Goal: Task Accomplishment & Management: Use online tool/utility

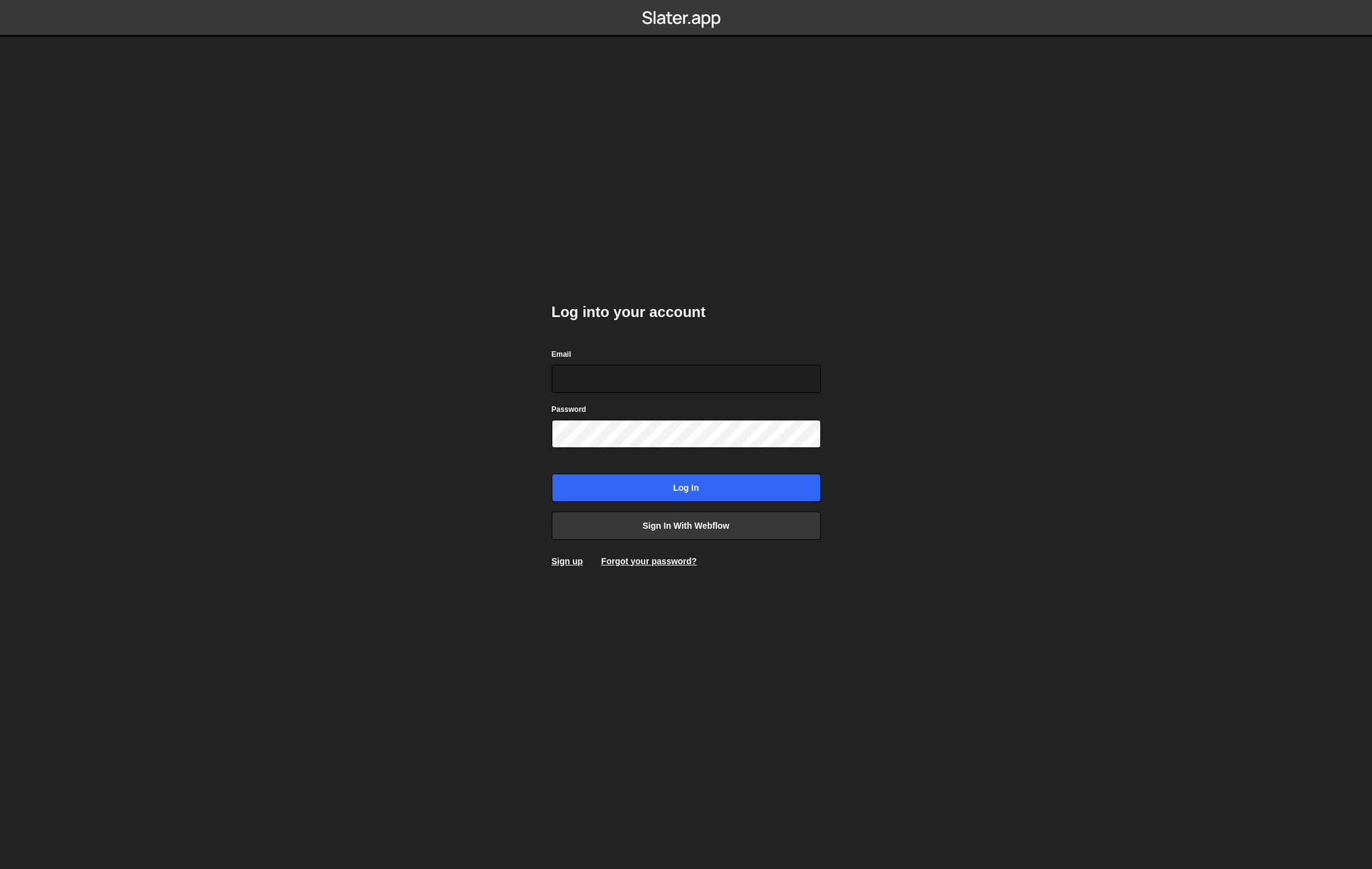
type input "philipp@winno.ch"
click at [691, 486] on input "Log in" at bounding box center [686, 487] width 269 height 28
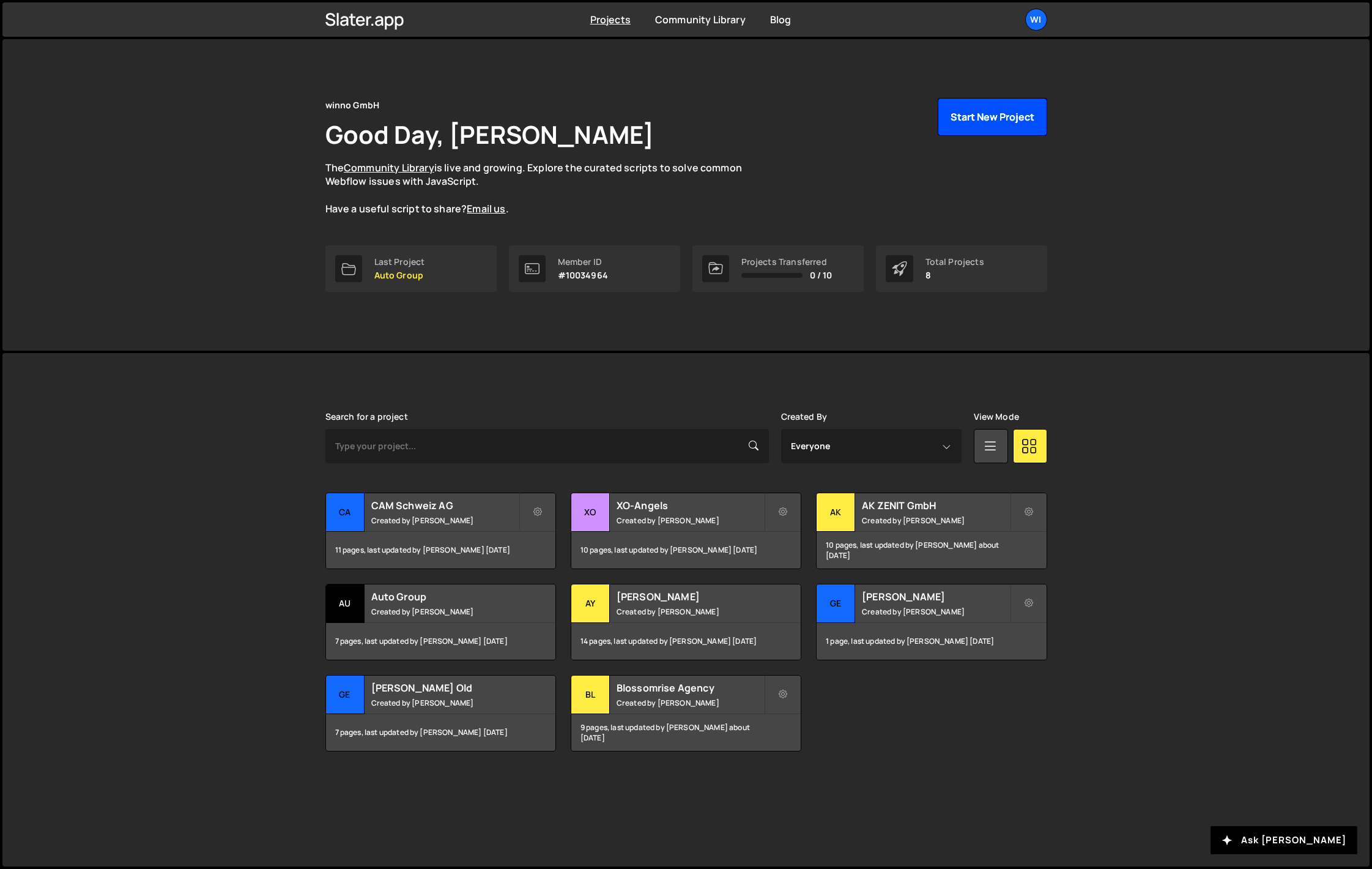
click at [978, 119] on button "Start New Project" at bounding box center [992, 117] width 110 height 38
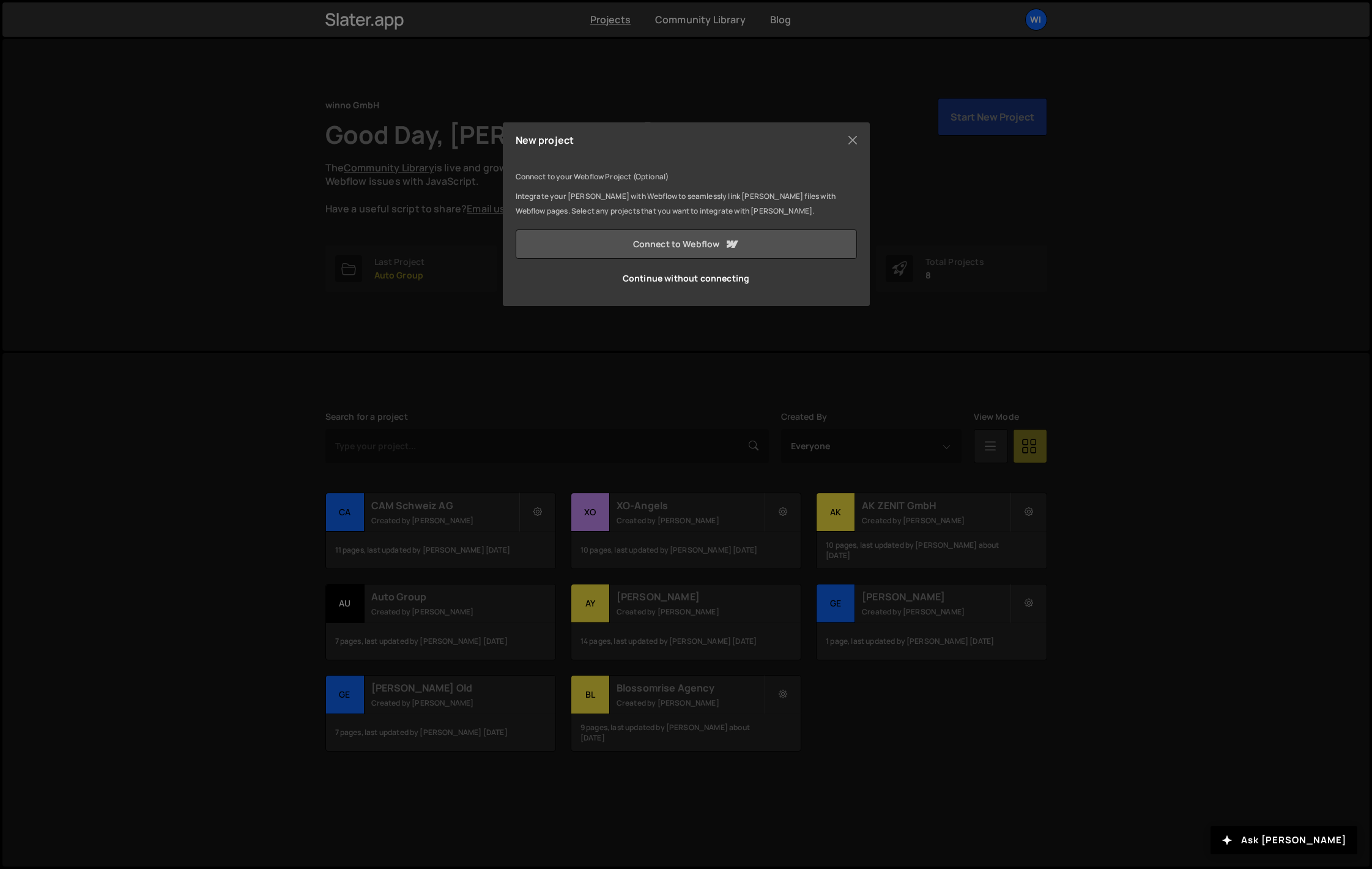
click at [676, 250] on link "Connect to Webflow" at bounding box center [686, 244] width 342 height 30
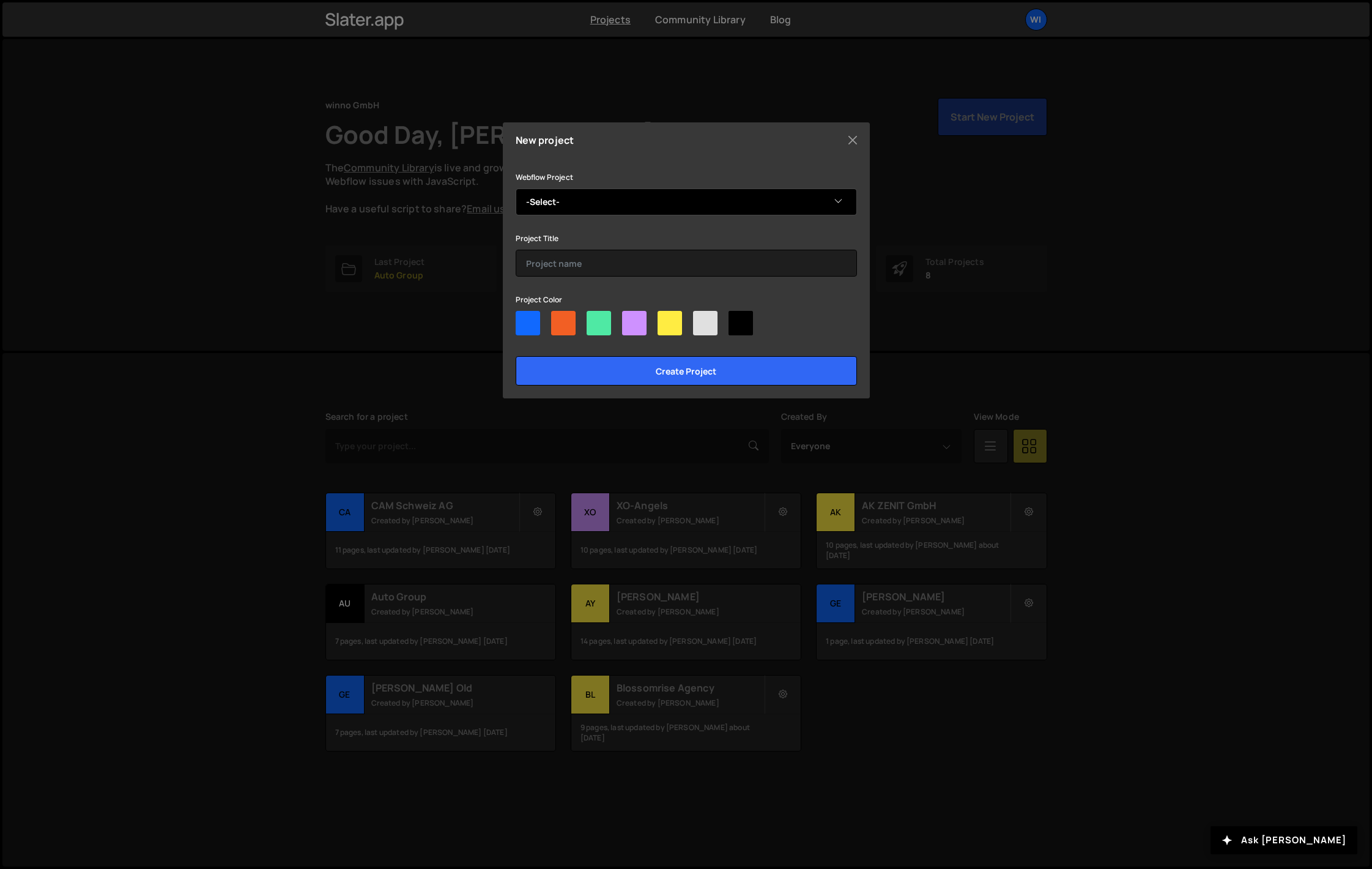
click at [602, 213] on select "-Select- C-AM Schweiz AG" at bounding box center [686, 201] width 342 height 27
select select "6899a7b58ebbda1526a68120"
click at [516, 188] on select "-Select- C-AM Schweiz AG" at bounding box center [686, 201] width 342 height 27
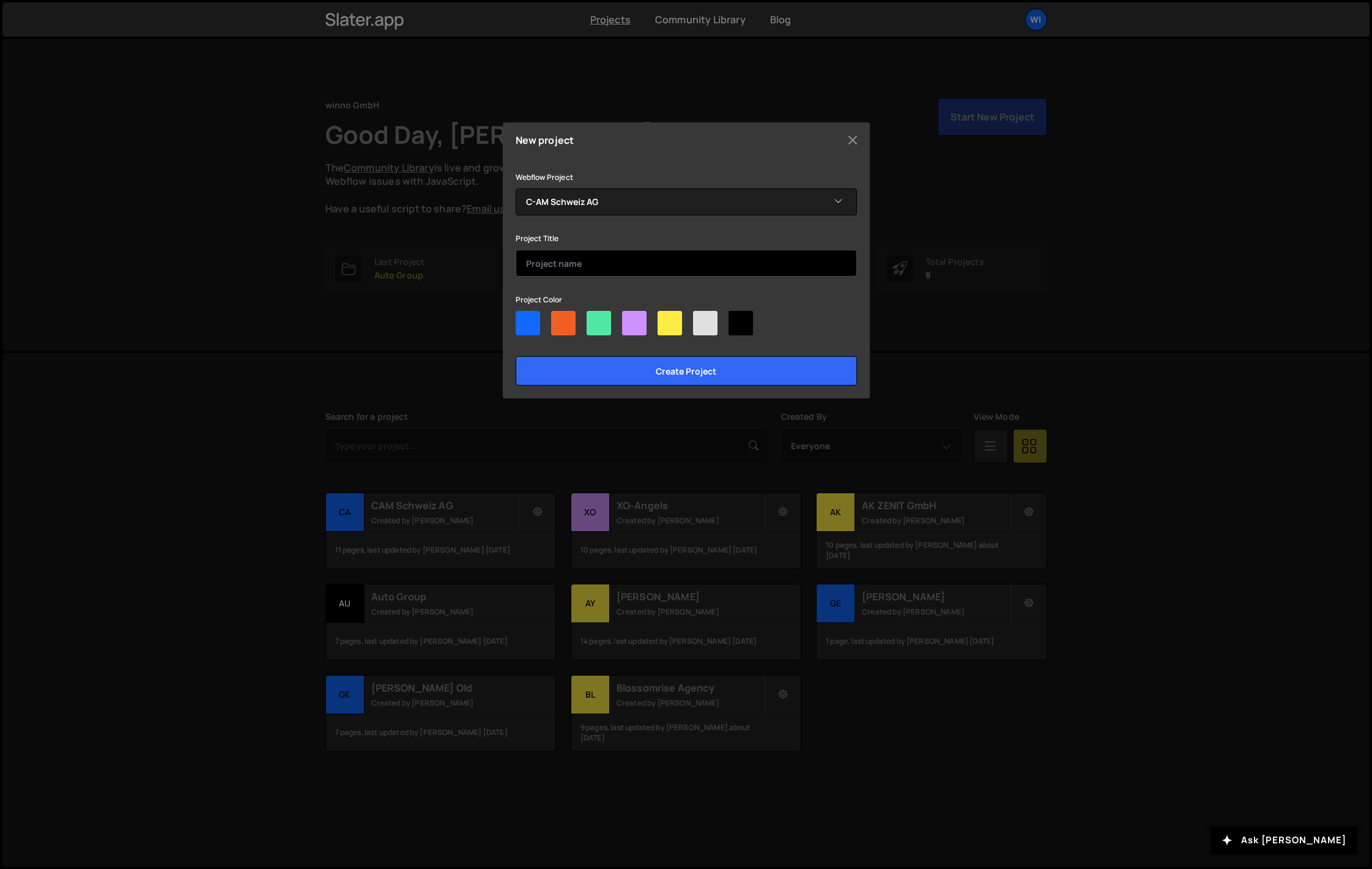
click at [572, 264] on input "text" at bounding box center [686, 262] width 342 height 27
type input "CAM Schweiz AG"
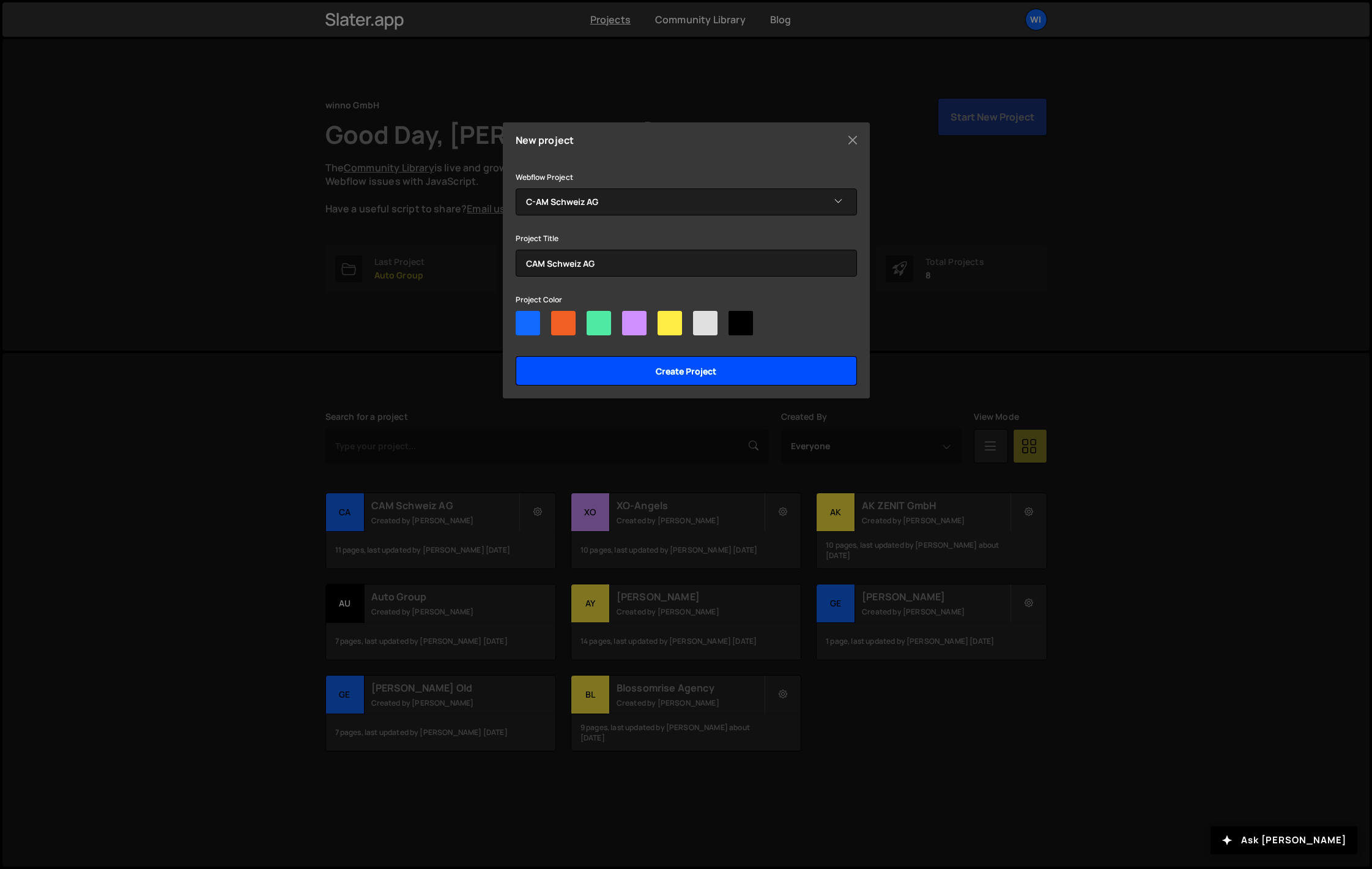
click at [722, 370] on input "Create project" at bounding box center [686, 371] width 342 height 30
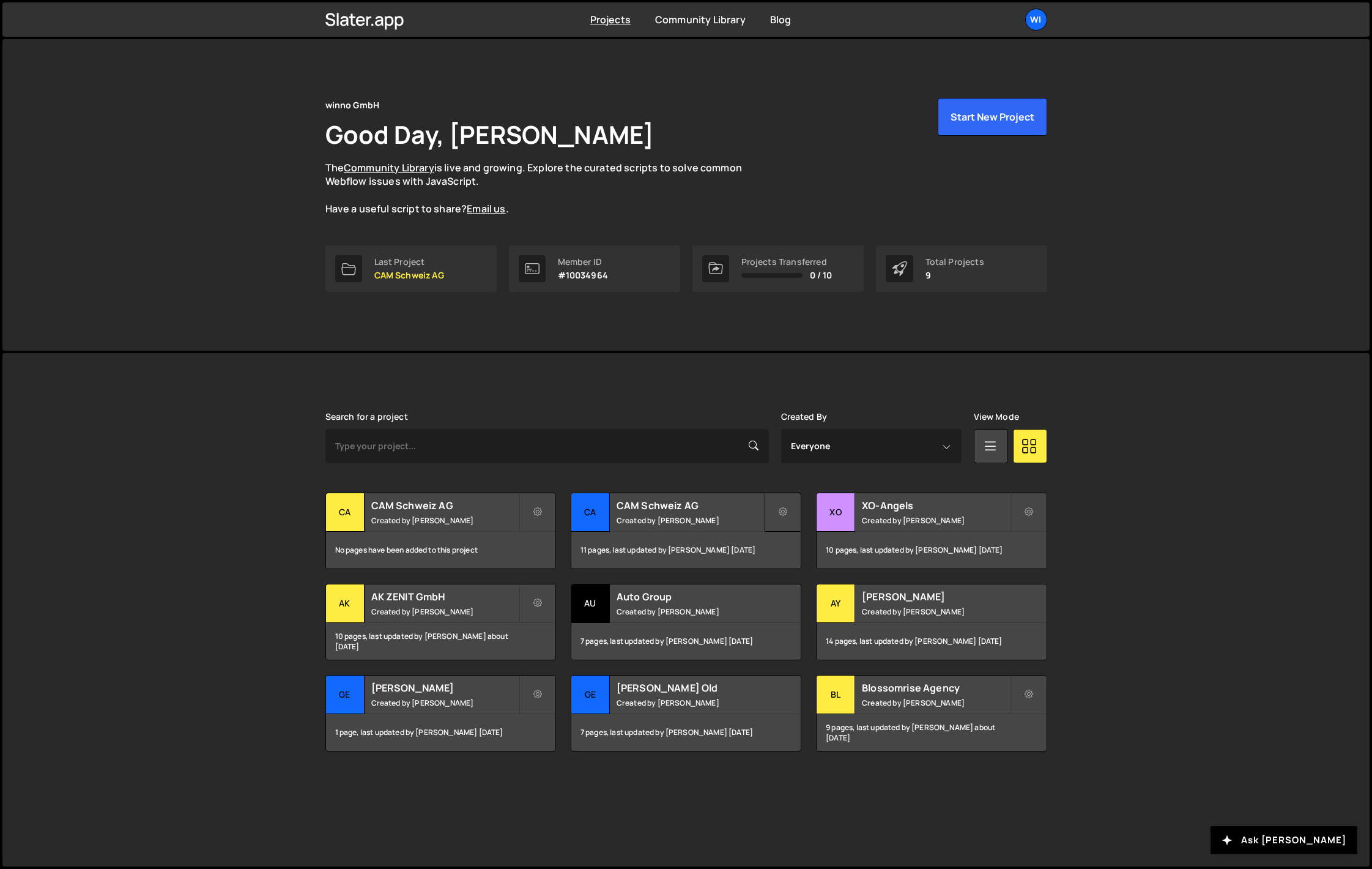
click at [791, 512] on button at bounding box center [782, 512] width 37 height 40
click at [804, 559] on link "Edit Project" at bounding box center [837, 561] width 146 height 20
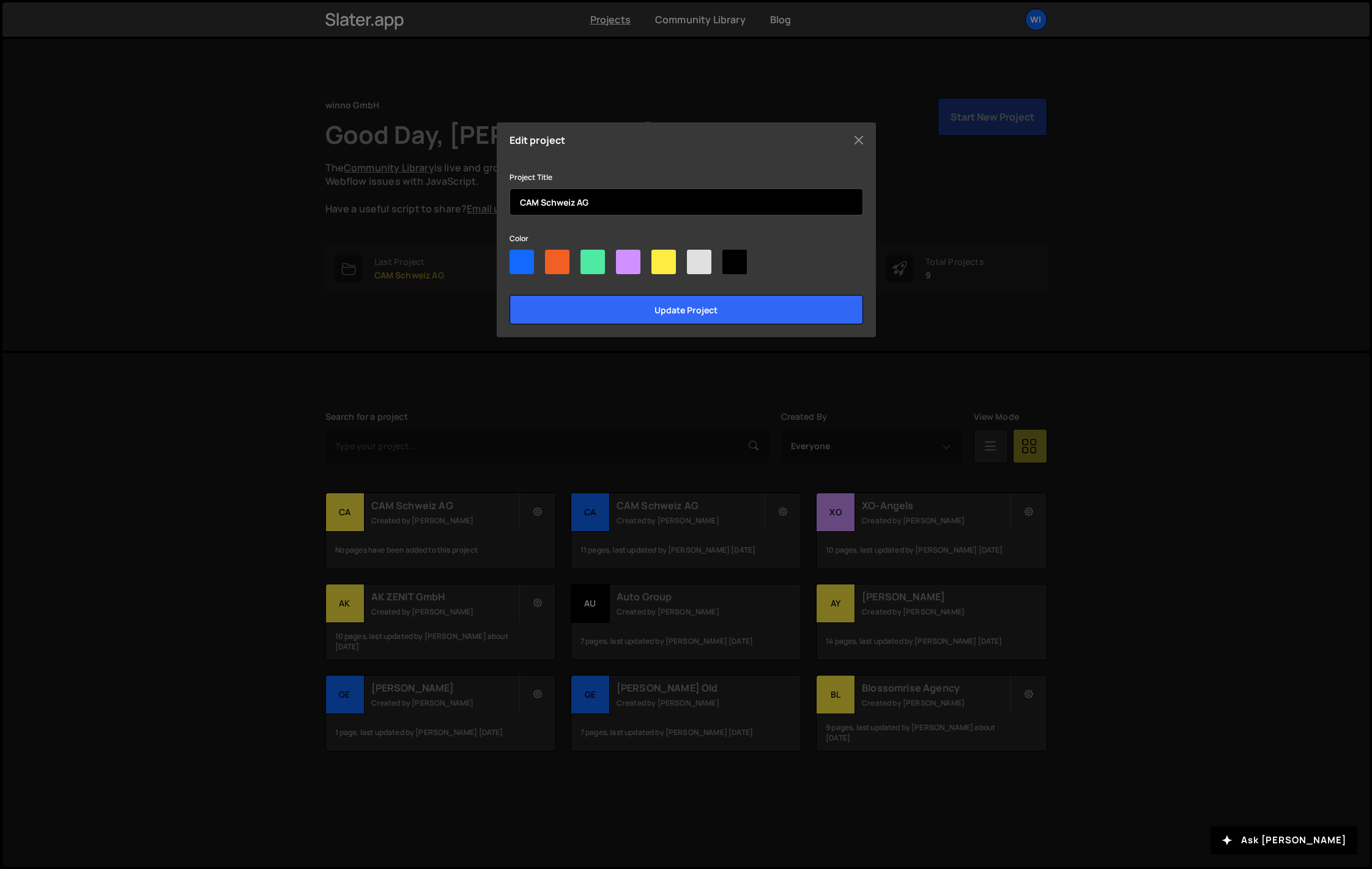
click at [613, 203] on input "CAM Schweiz AG" at bounding box center [686, 201] width 353 height 27
drag, startPoint x: 629, startPoint y: 203, endPoint x: 543, endPoint y: 199, distance: 86.1
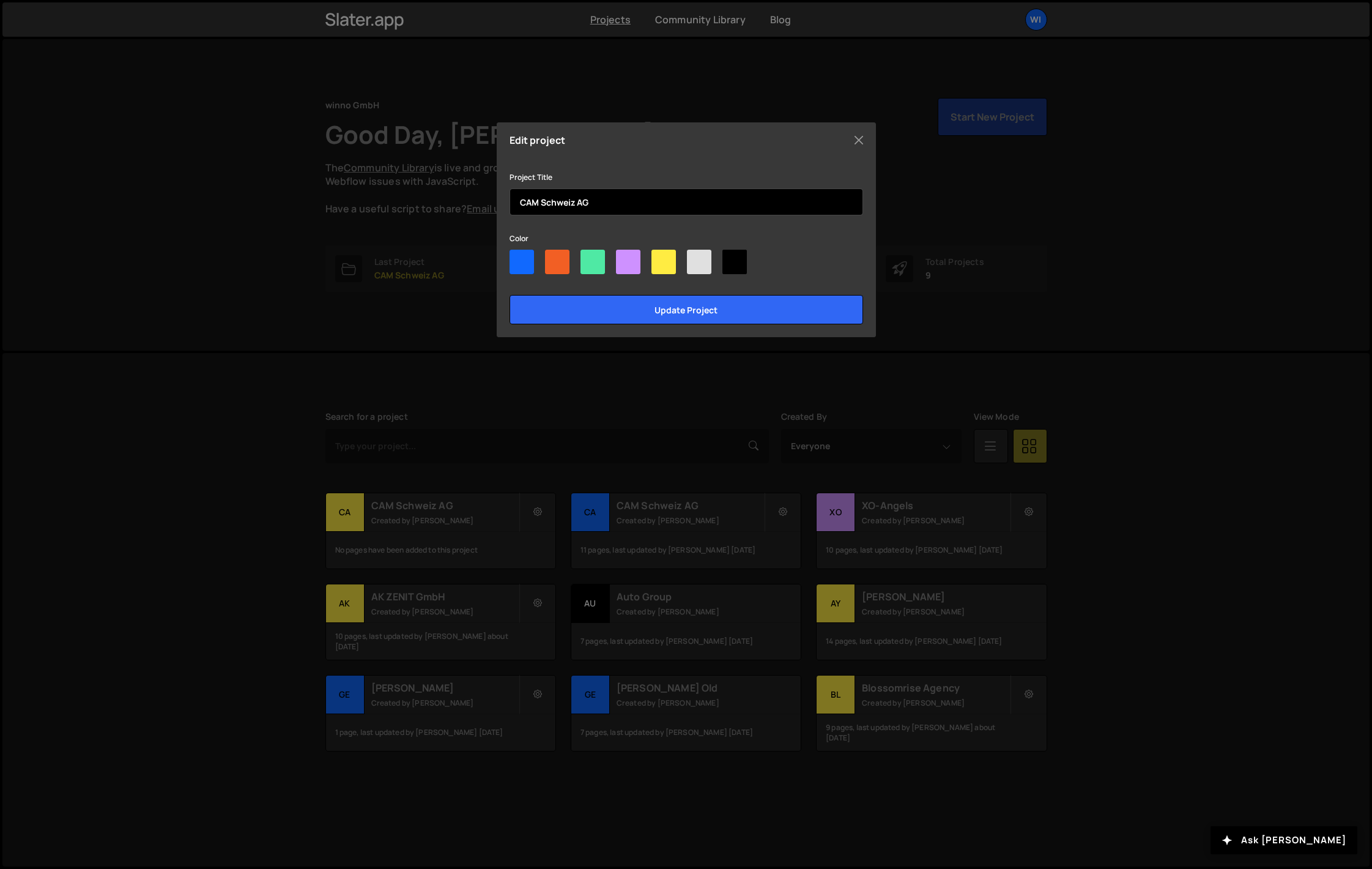
click at [543, 199] on input "CAM Schweiz AG" at bounding box center [686, 201] width 353 height 27
type input "CAM old"
drag, startPoint x: 680, startPoint y: 287, endPoint x: 684, endPoint y: 294, distance: 8.1
click at [680, 287] on form "Project Title CAM old Color Update project" at bounding box center [686, 246] width 353 height 154
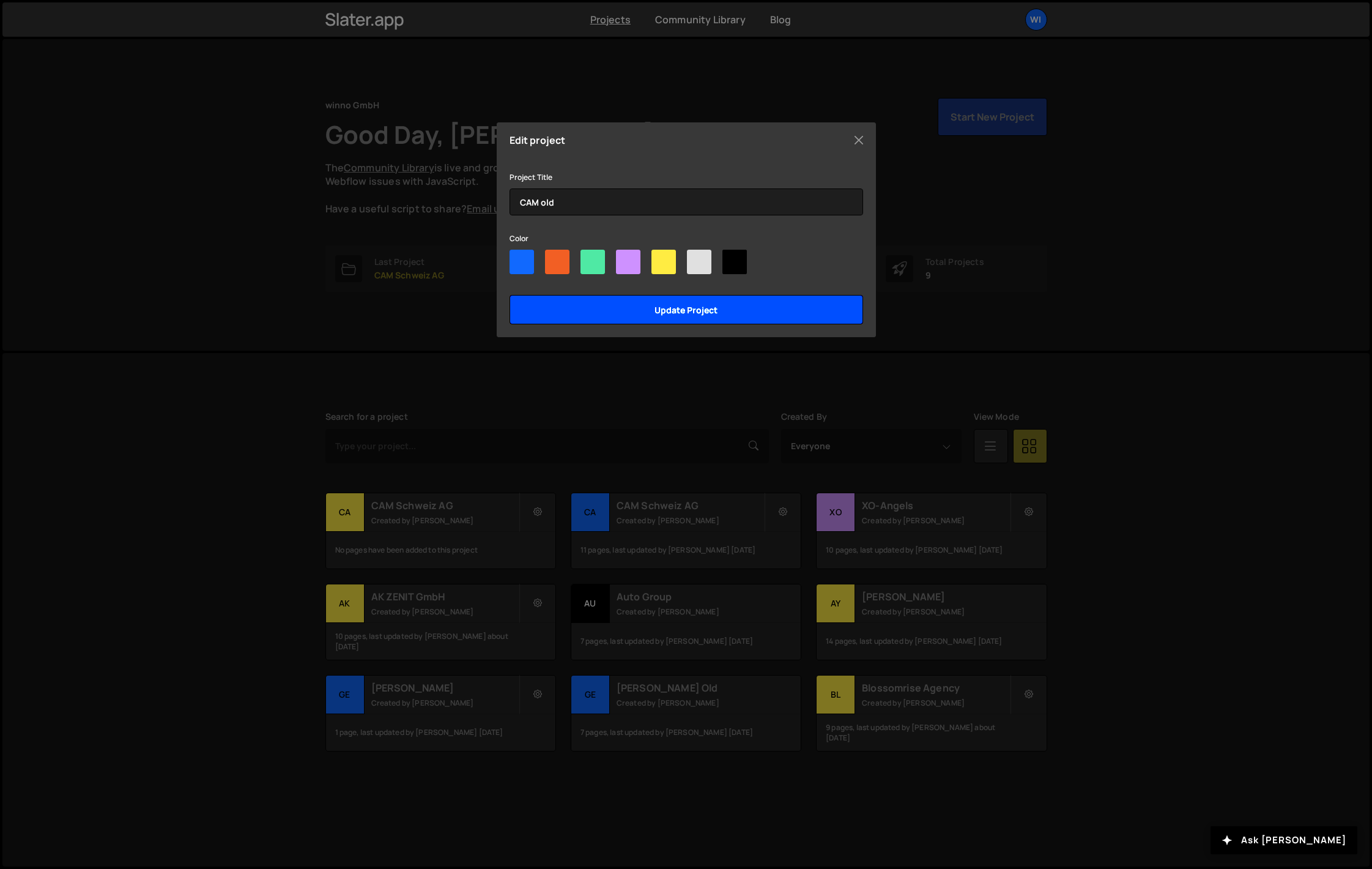
click at [685, 295] on input "Update project" at bounding box center [686, 310] width 353 height 30
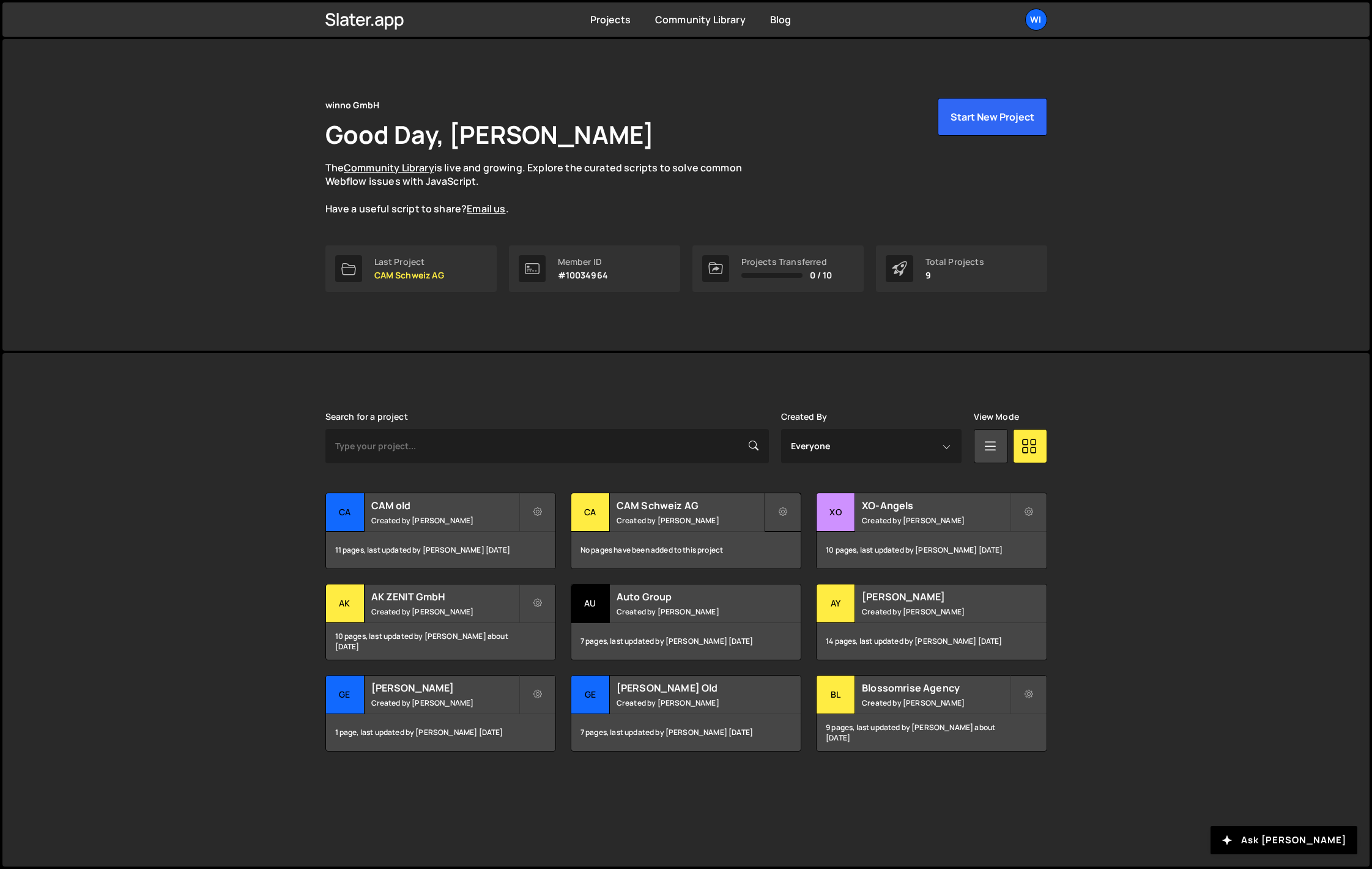
click at [781, 512] on icon at bounding box center [783, 512] width 9 height 12
click at [805, 562] on link "Edit Project" at bounding box center [837, 561] width 146 height 20
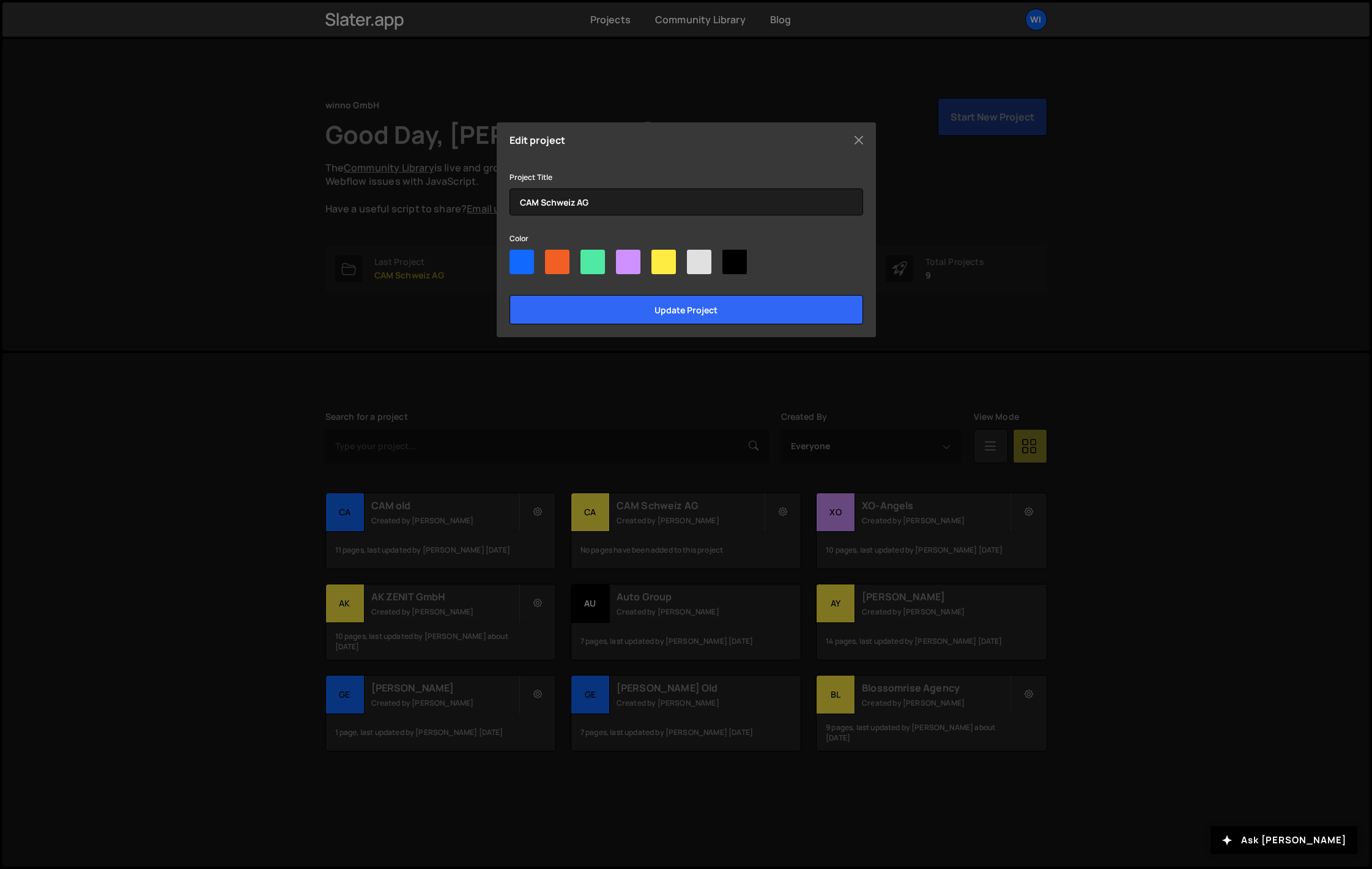
click at [520, 253] on div at bounding box center [522, 261] width 25 height 25
click at [518, 253] on input"] "radio" at bounding box center [514, 253] width 8 height 8
radio input"] "true"
click at [601, 197] on input "CAM Schweiz AG" at bounding box center [686, 201] width 353 height 27
click at [637, 303] on input "Update project" at bounding box center [686, 310] width 353 height 30
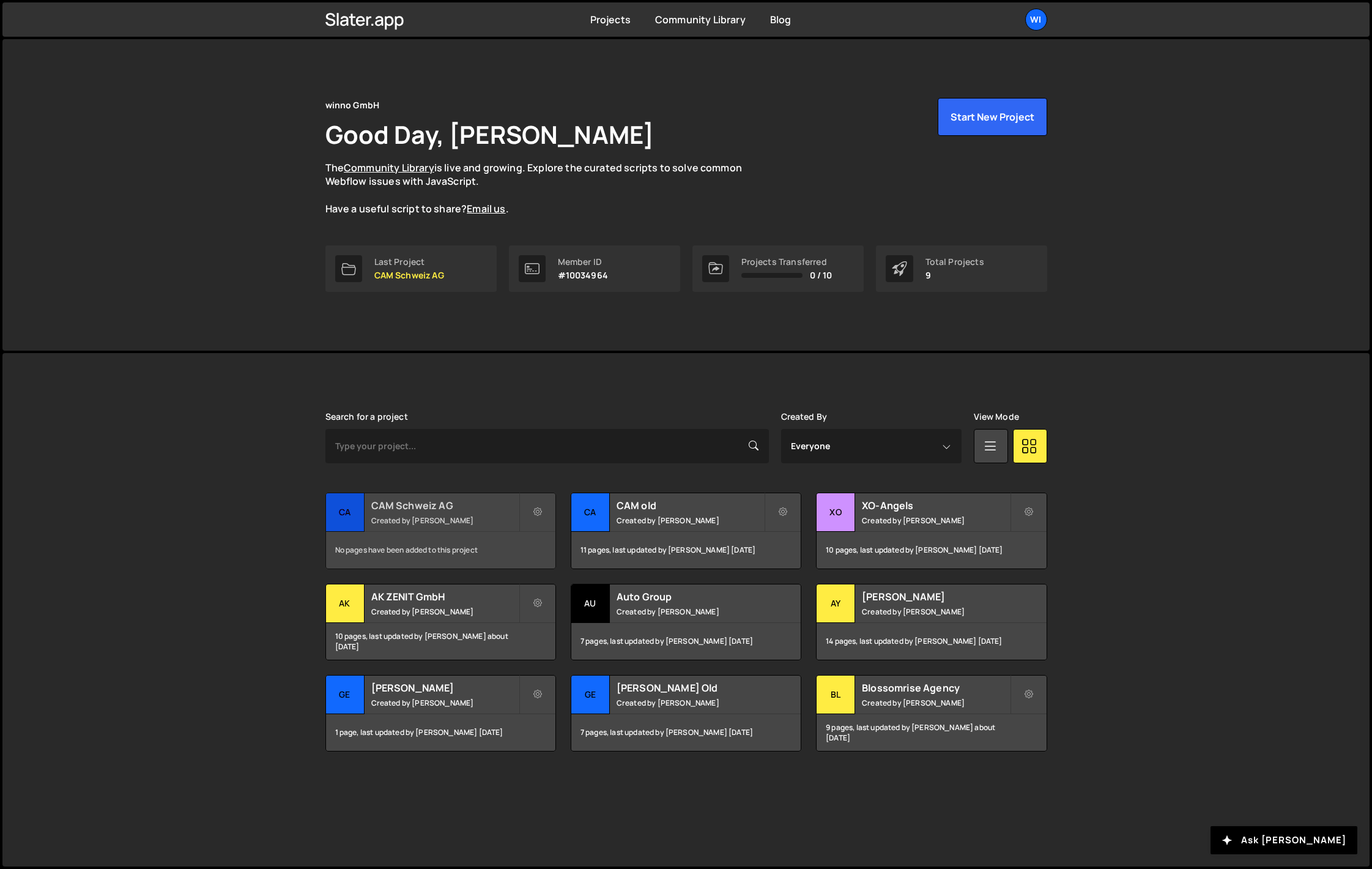
click at [409, 517] on small "Created by Philipp Gomez" at bounding box center [444, 520] width 147 height 11
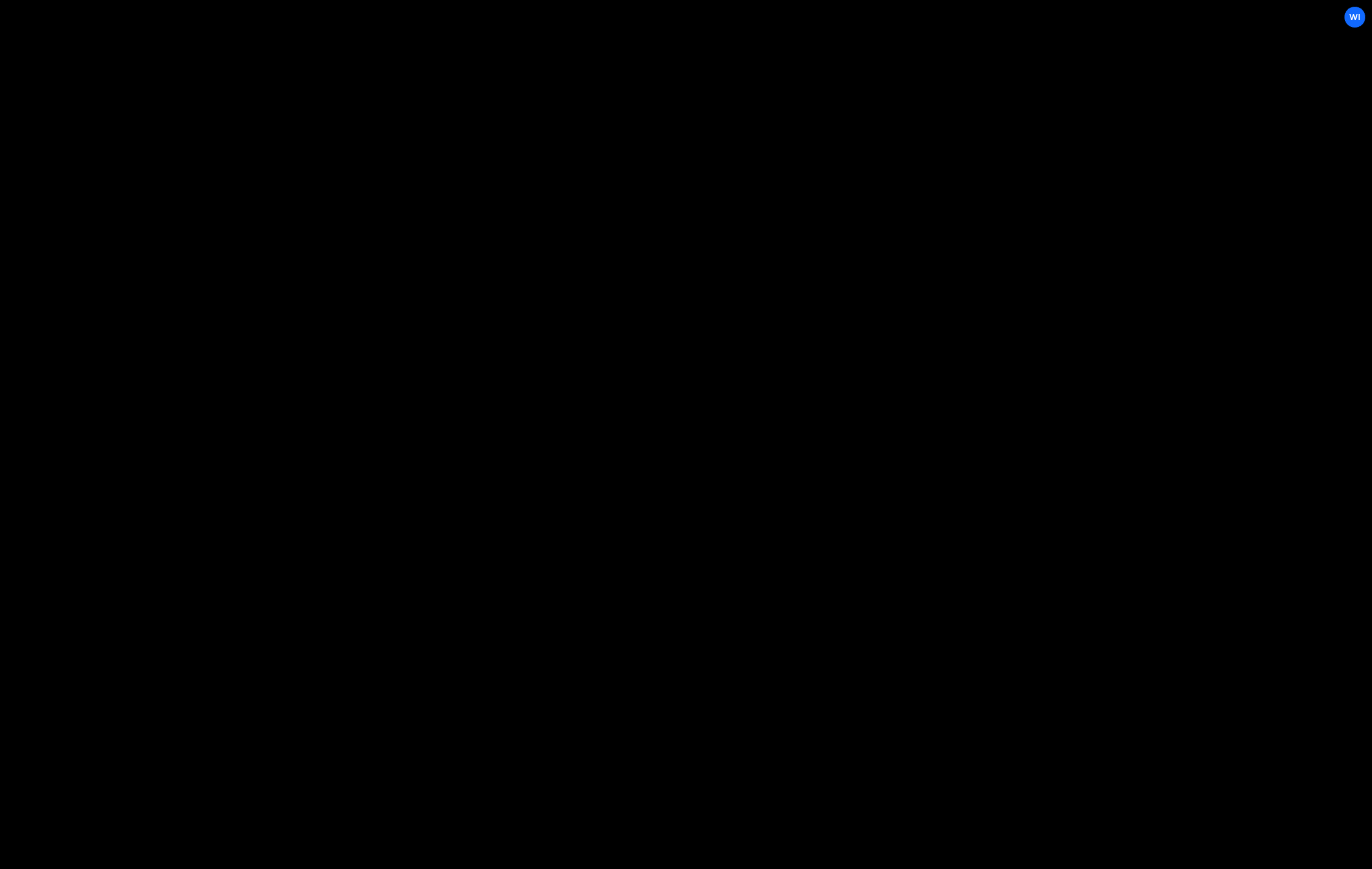
select select "6899a7b58ebbda1526a68120"
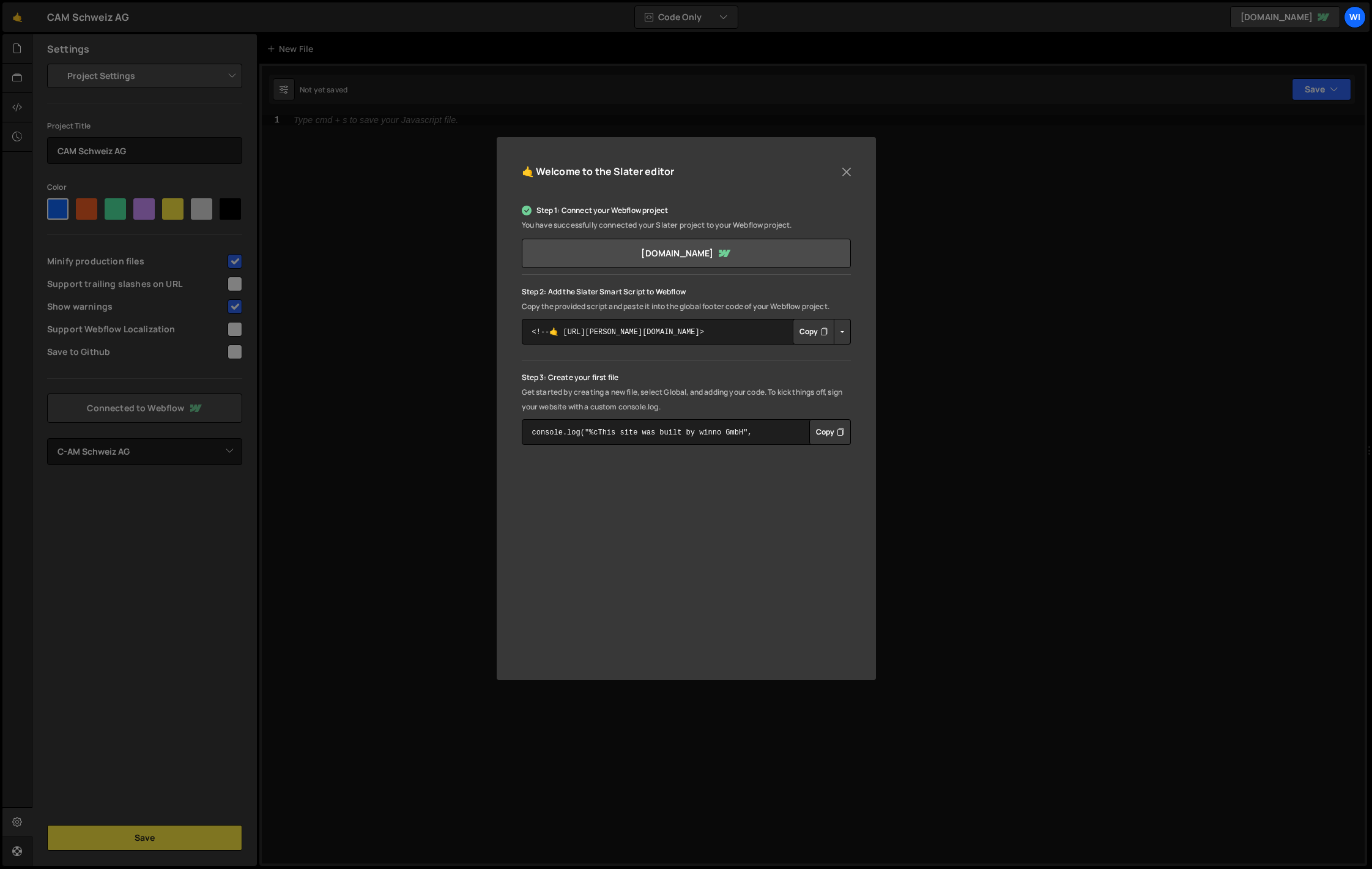
click at [841, 333] on button "Button group with nested dropdown" at bounding box center [841, 332] width 17 height 26
click at [877, 354] on link "Copy Staging Script" at bounding box center [894, 354] width 120 height 17
click at [838, 331] on button "Button group with nested dropdown" at bounding box center [841, 332] width 17 height 26
click at [864, 354] on link "Copy Staging Script" at bounding box center [894, 354] width 120 height 17
click at [803, 332] on button "Copy" at bounding box center [814, 332] width 42 height 26
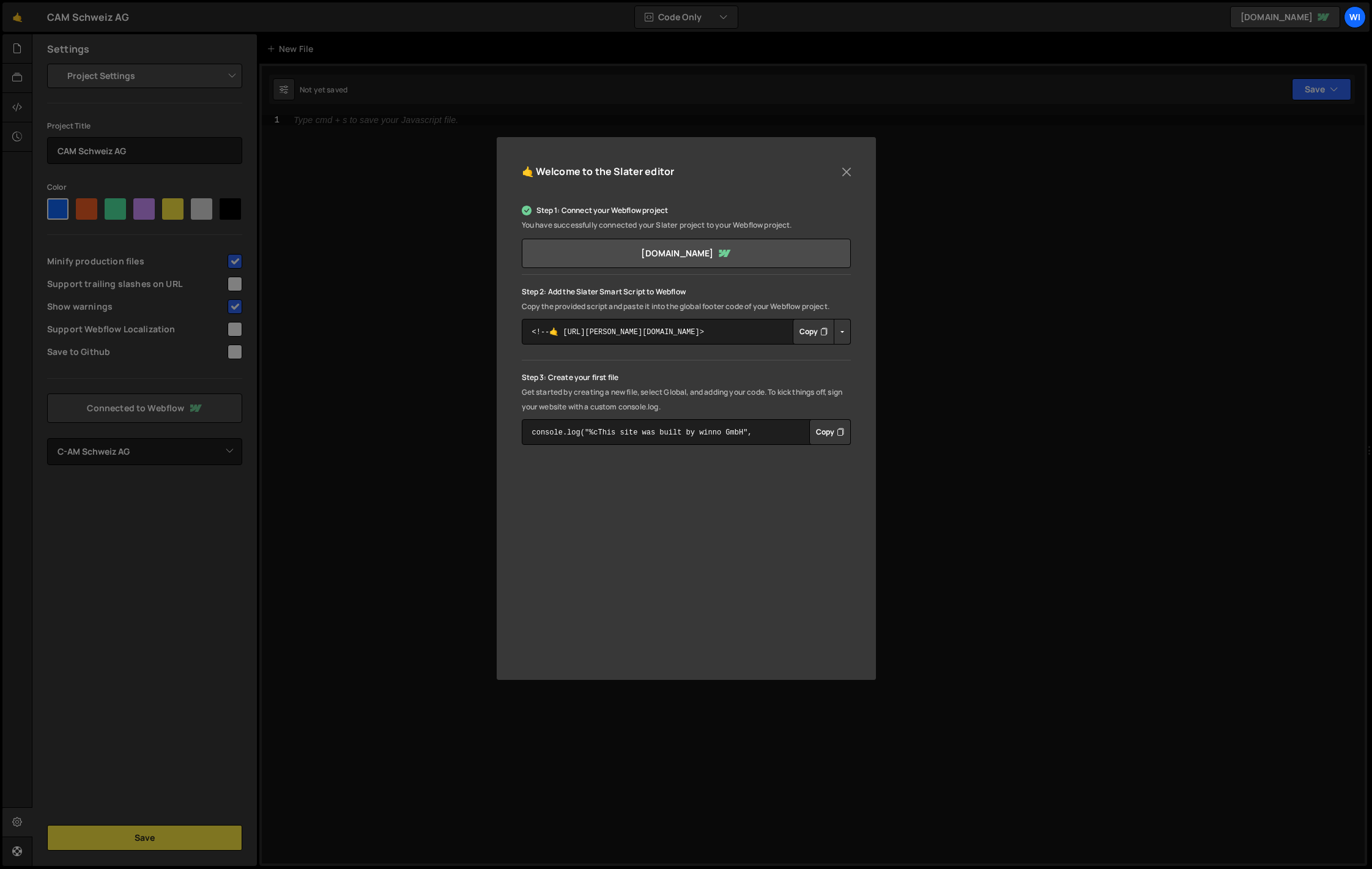
click at [847, 335] on button "Button group with nested dropdown" at bounding box center [841, 332] width 17 height 26
click at [883, 367] on link "Copy Production Script" at bounding box center [894, 371] width 120 height 17
click at [842, 329] on button "Button group with nested dropdown" at bounding box center [841, 332] width 17 height 26
click at [865, 369] on link "Copy Production Script" at bounding box center [894, 371] width 120 height 17
click at [701, 333] on textarea "<!--🤙 [URL][PERSON_NAME][DOMAIN_NAME]> <script>document.addEventListener("DOMCo…" at bounding box center [686, 332] width 329 height 26
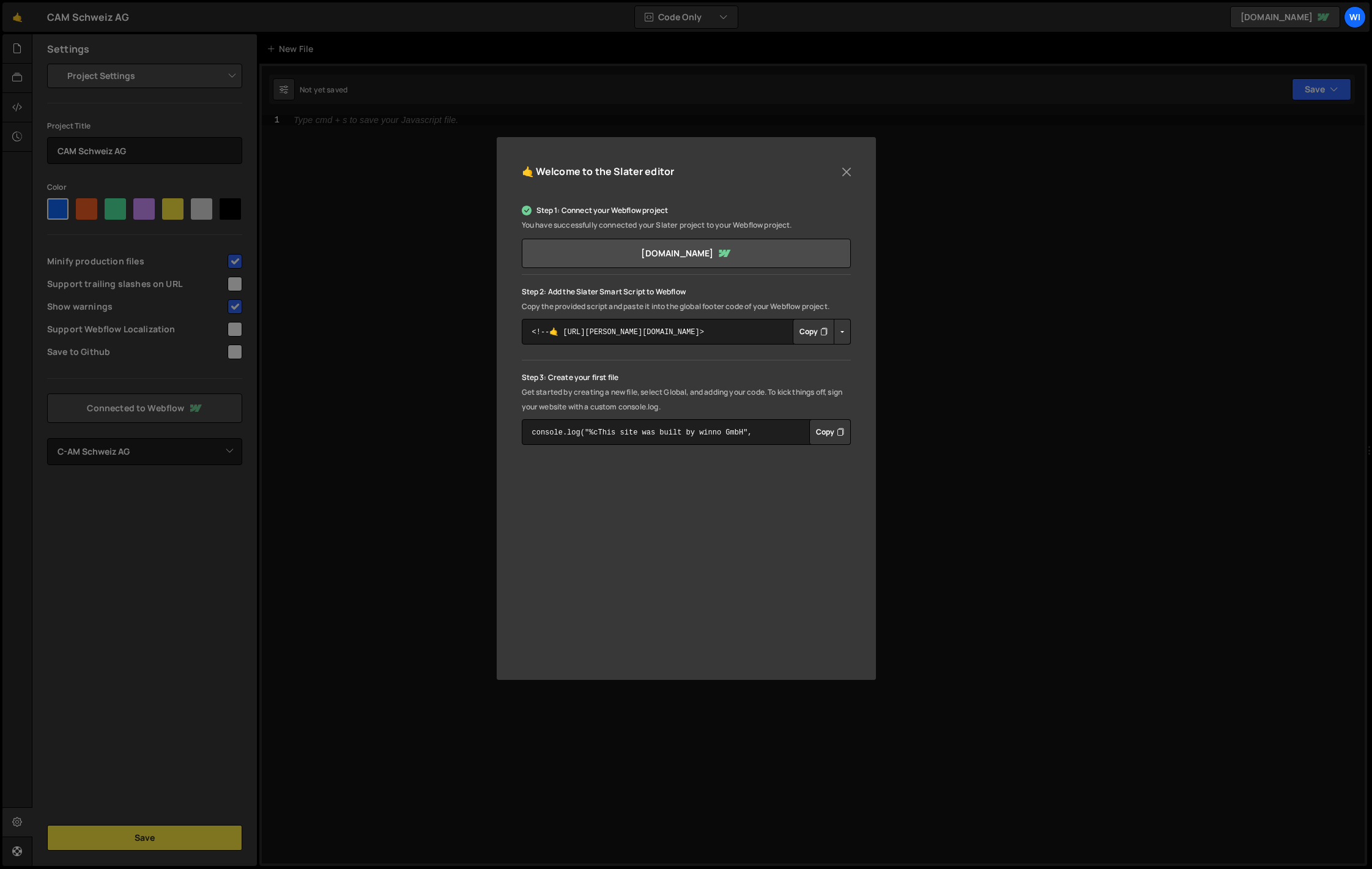
click at [797, 332] on button "Copy" at bounding box center [814, 332] width 42 height 26
click at [829, 336] on button "Copy" at bounding box center [814, 332] width 42 height 26
click at [837, 334] on button "Button group with nested dropdown" at bounding box center [841, 332] width 17 height 26
click at [866, 368] on link "Copy Production Script" at bounding box center [894, 371] width 120 height 17
click at [697, 361] on div "Step 1: Connect your Webflow project You have successfully connected your Slate…" at bounding box center [686, 324] width 329 height 241
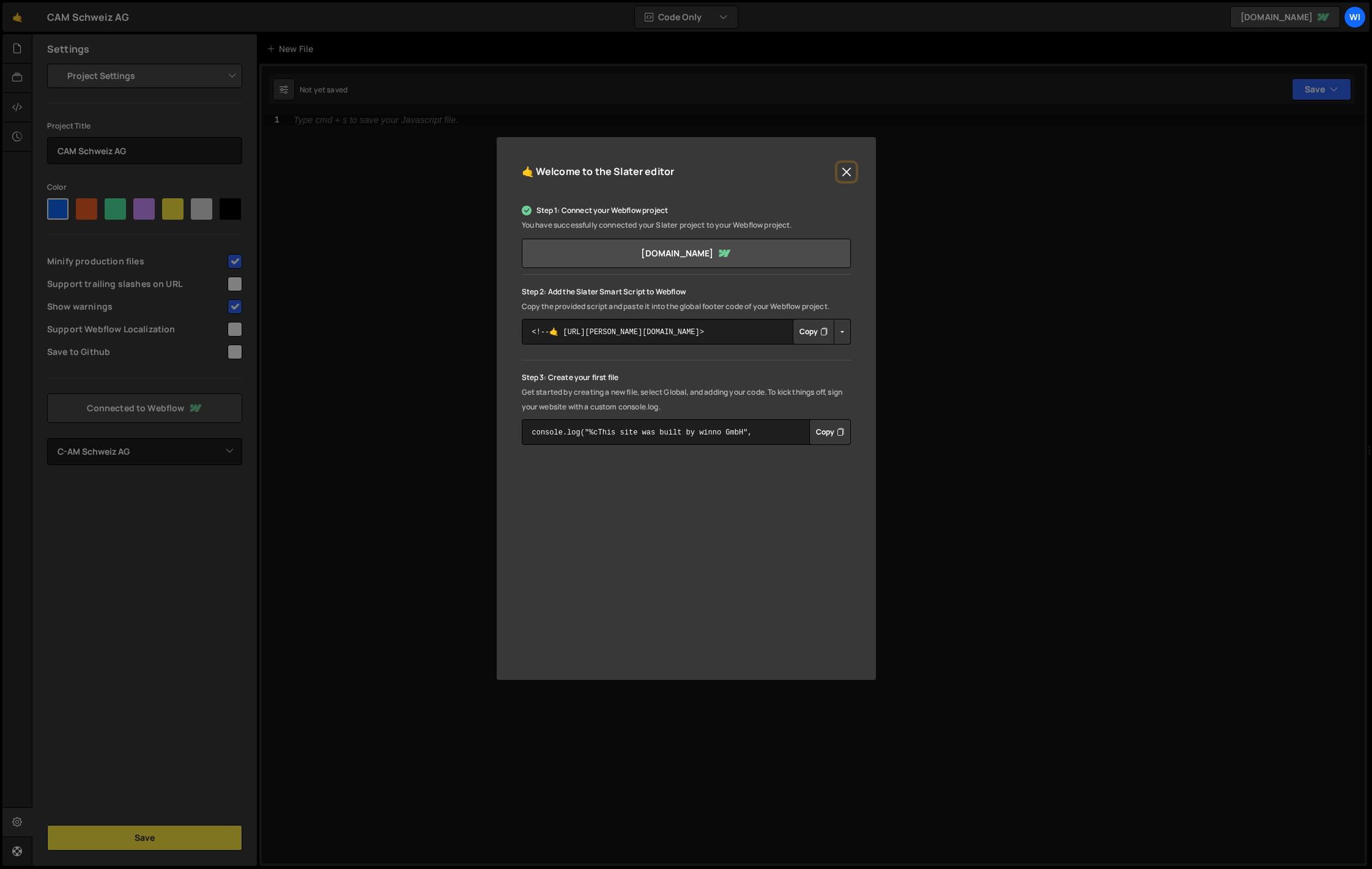
click at [846, 168] on button "Close" at bounding box center [846, 171] width 19 height 19
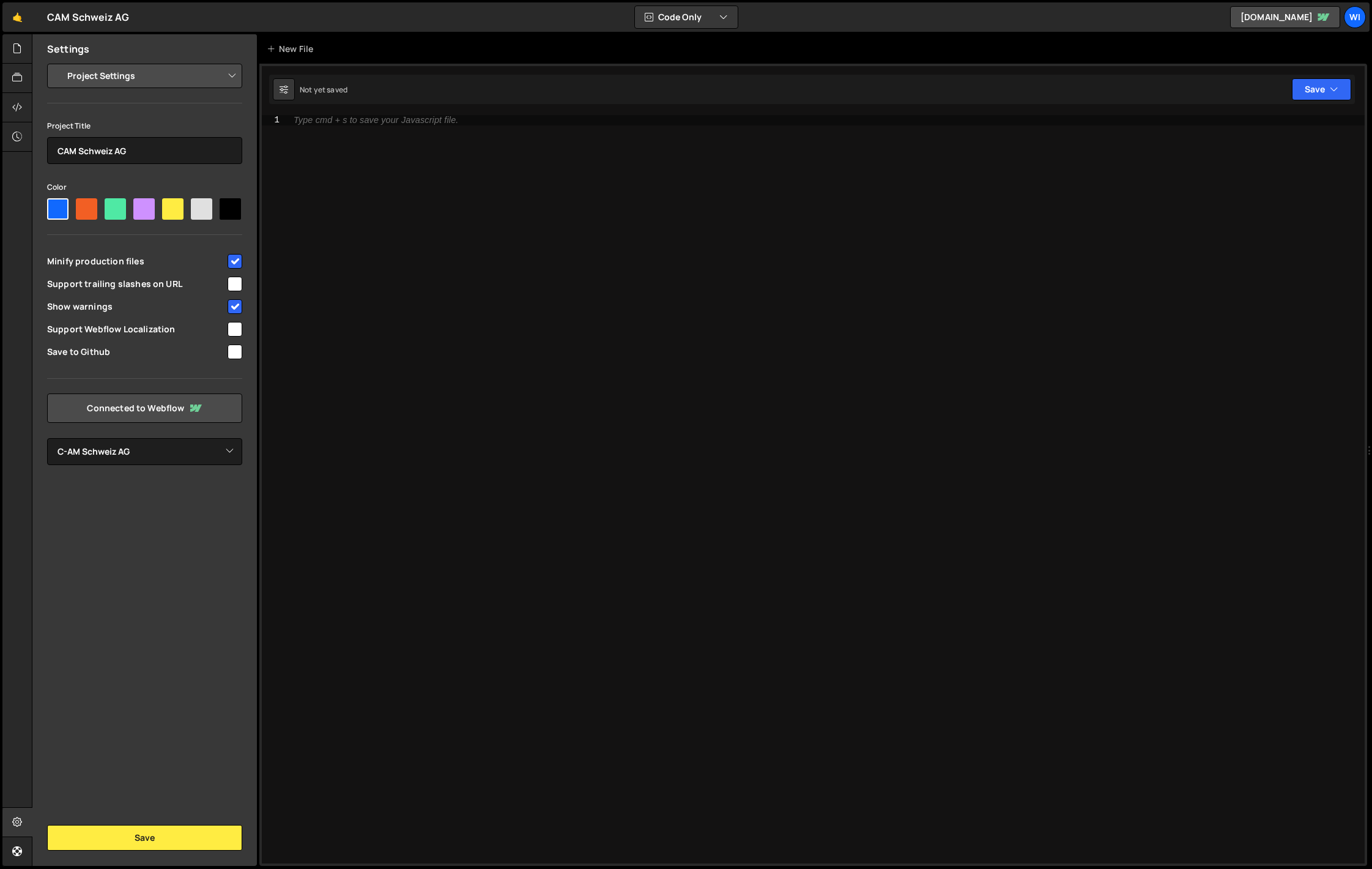
click at [233, 331] on input "checkbox" at bounding box center [235, 329] width 15 height 15
checkbox input "true"
click at [17, 115] on div at bounding box center [17, 108] width 30 height 30
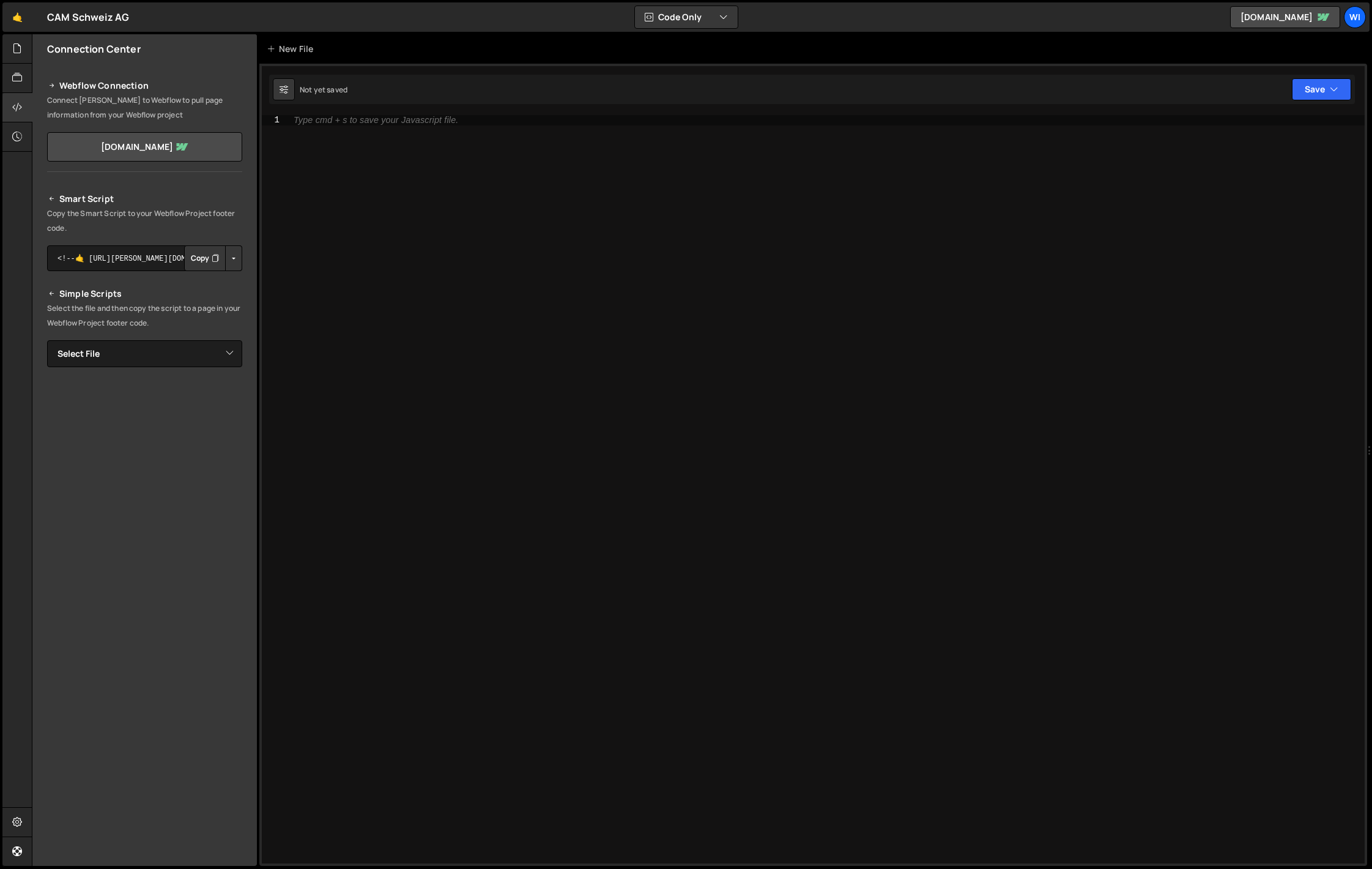
click at [232, 252] on button "Button group with nested dropdown" at bounding box center [233, 258] width 17 height 26
click at [191, 294] on link "Copy Production Script" at bounding box center [181, 298] width 120 height 17
click at [232, 259] on button "Button group with nested dropdown" at bounding box center [233, 258] width 17 height 26
click at [131, 248] on textarea "<!--🤙 [URL][PERSON_NAME][DOMAIN_NAME]> <script>document.addEventListener("DOMCo…" at bounding box center [145, 258] width 195 height 26
click at [57, 197] on h2 "Smart Script" at bounding box center [145, 198] width 195 height 15
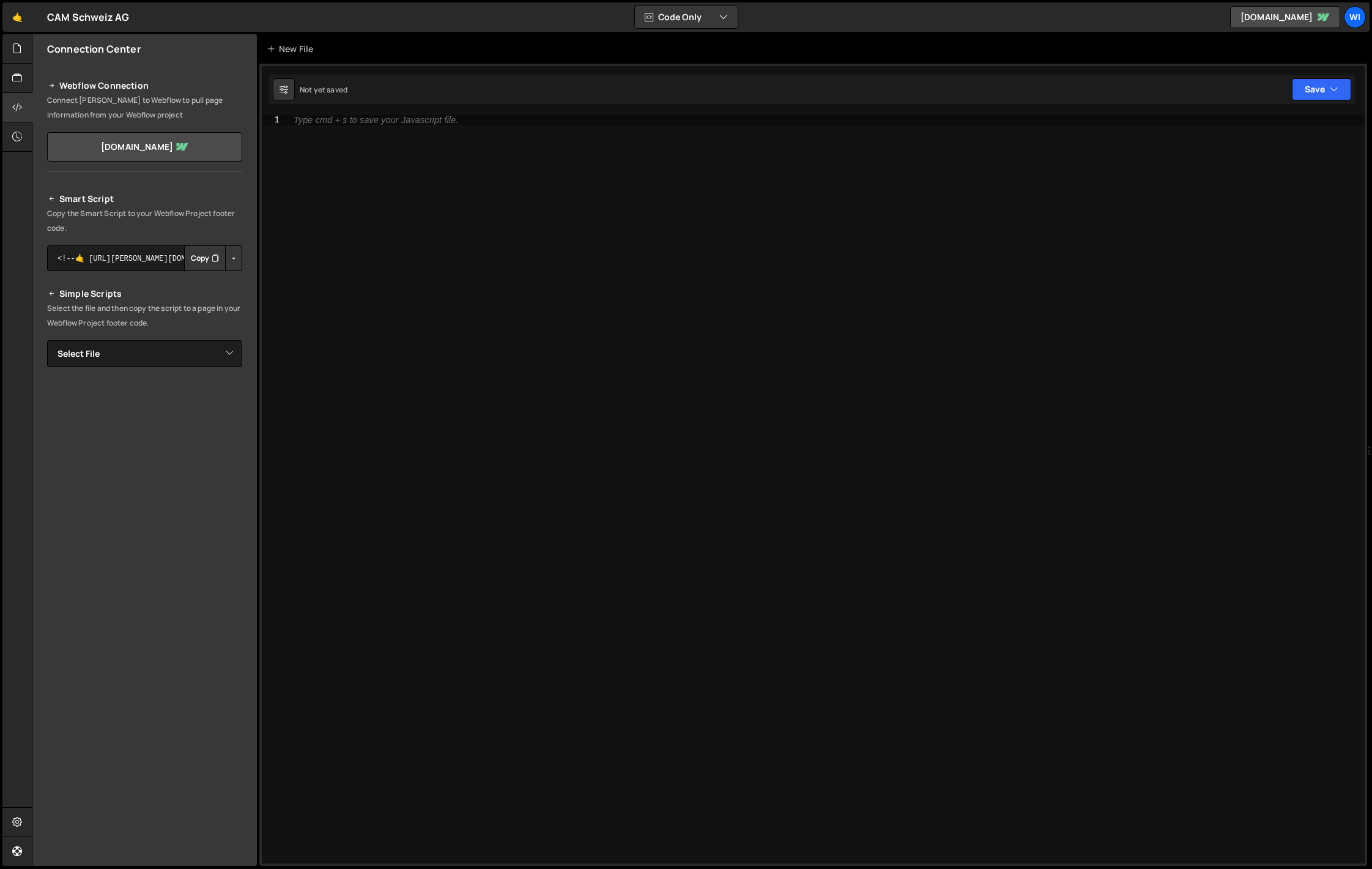
click at [51, 197] on icon at bounding box center [51, 198] width 9 height 15
click at [332, 232] on div "Type cmd + s to save your Javascript file." at bounding box center [826, 499] width 1077 height 768
click at [165, 343] on select "Select File" at bounding box center [145, 353] width 195 height 27
click at [48, 340] on select "Select File" at bounding box center [145, 353] width 195 height 27
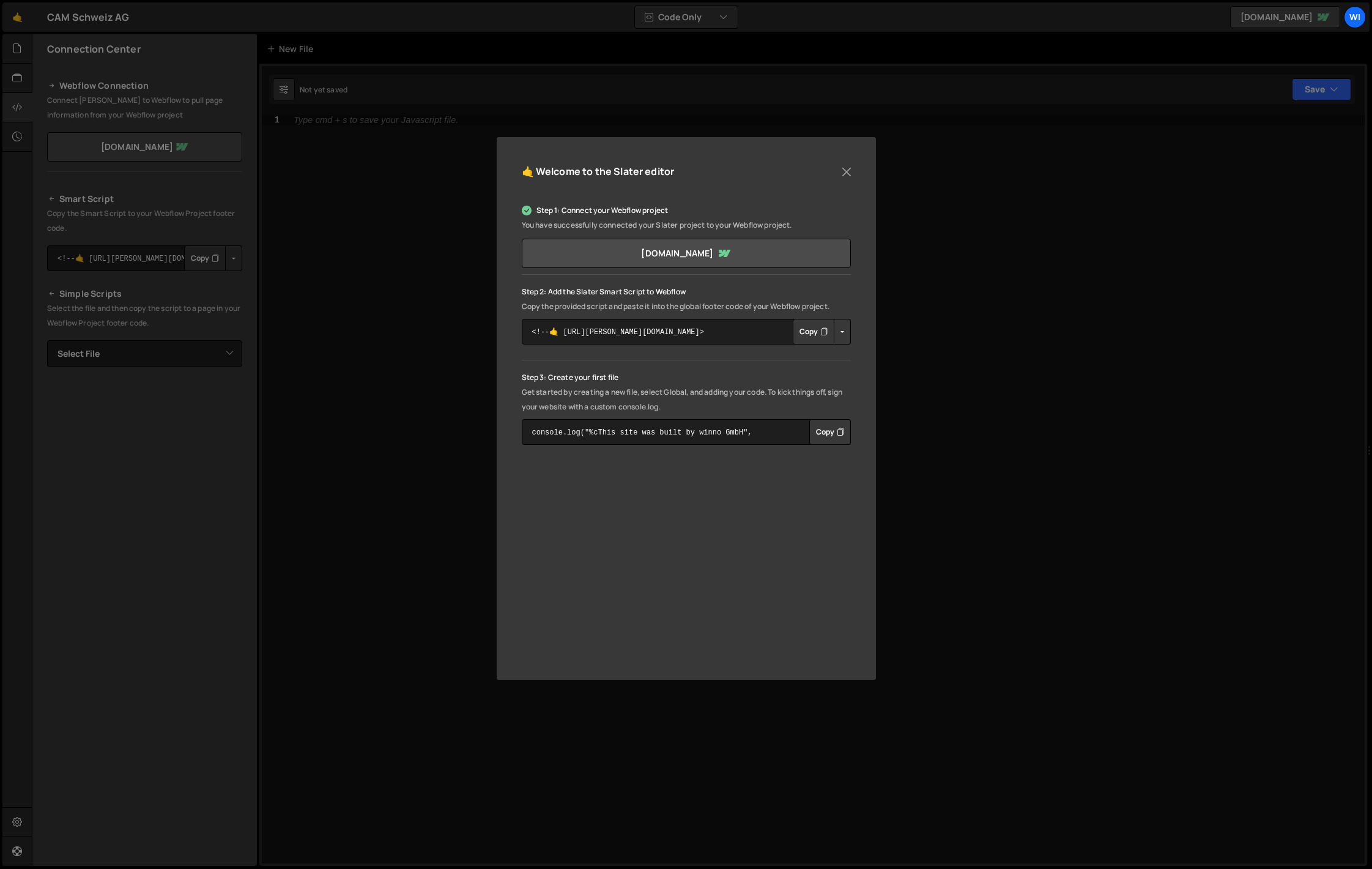
click at [842, 333] on button "Button group with nested dropdown" at bounding box center [841, 332] width 17 height 26
click at [853, 361] on link "Copy Staging Script" at bounding box center [894, 354] width 120 height 17
click at [841, 335] on button "Button group with nested dropdown" at bounding box center [841, 332] width 17 height 26
click at [870, 369] on link "Copy Production Script" at bounding box center [894, 371] width 120 height 17
click at [850, 165] on button "Close" at bounding box center [846, 171] width 19 height 19
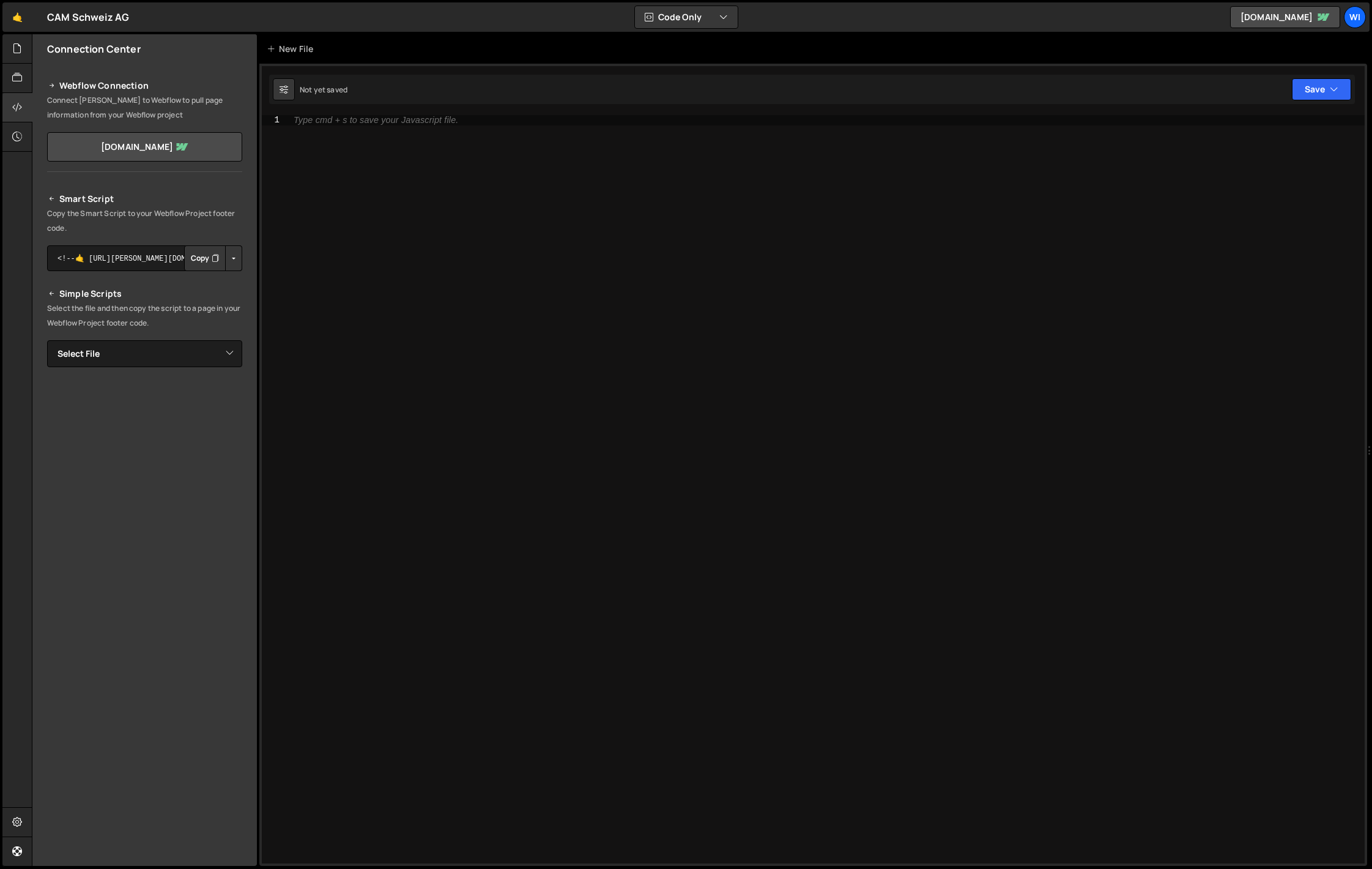
click at [401, 217] on div "Type cmd + s to save your Javascript file." at bounding box center [826, 499] width 1077 height 768
click at [18, 77] on icon at bounding box center [17, 78] width 10 height 14
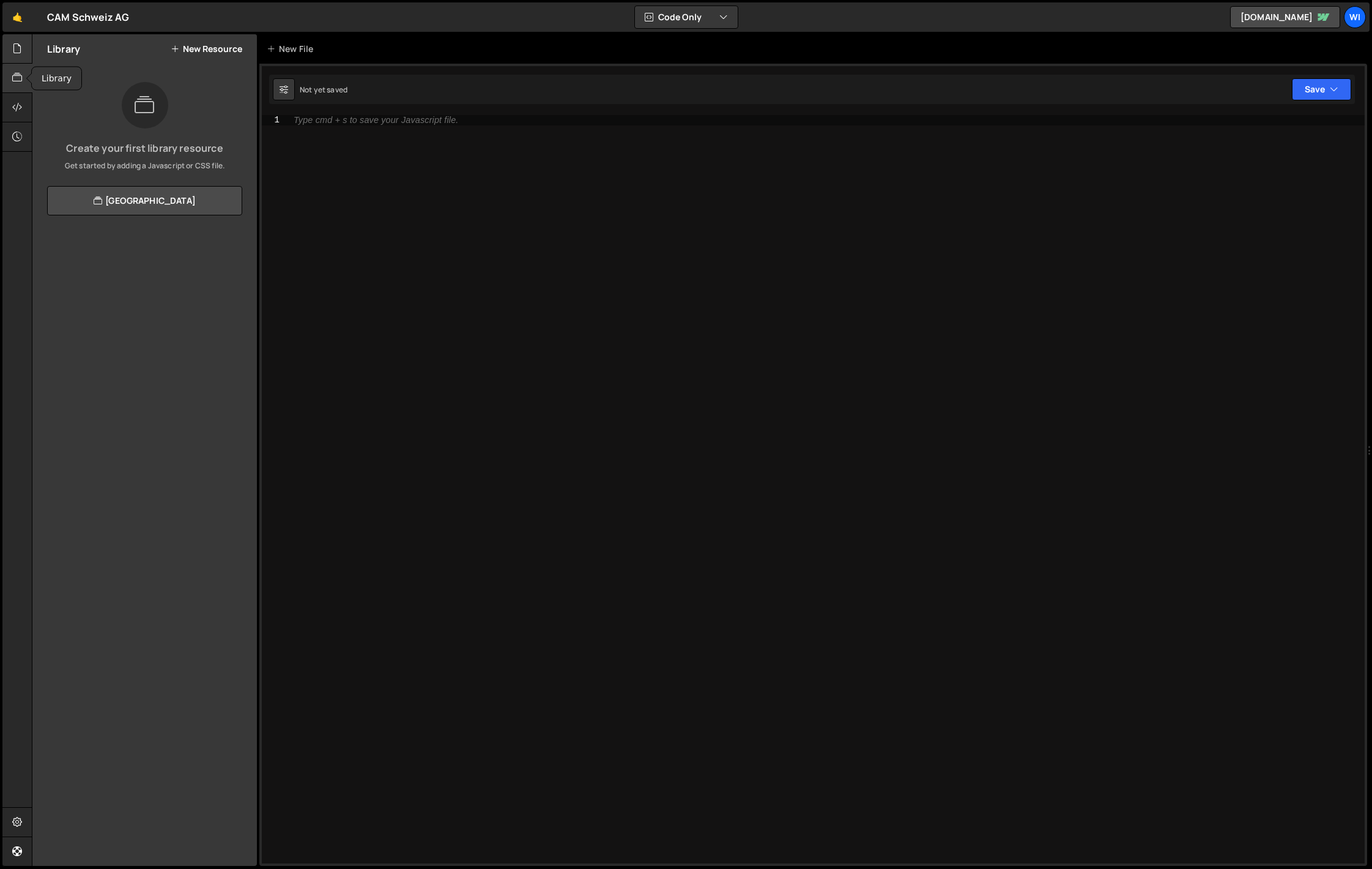
click at [23, 61] on div at bounding box center [17, 49] width 30 height 30
click at [18, 109] on icon at bounding box center [17, 107] width 10 height 14
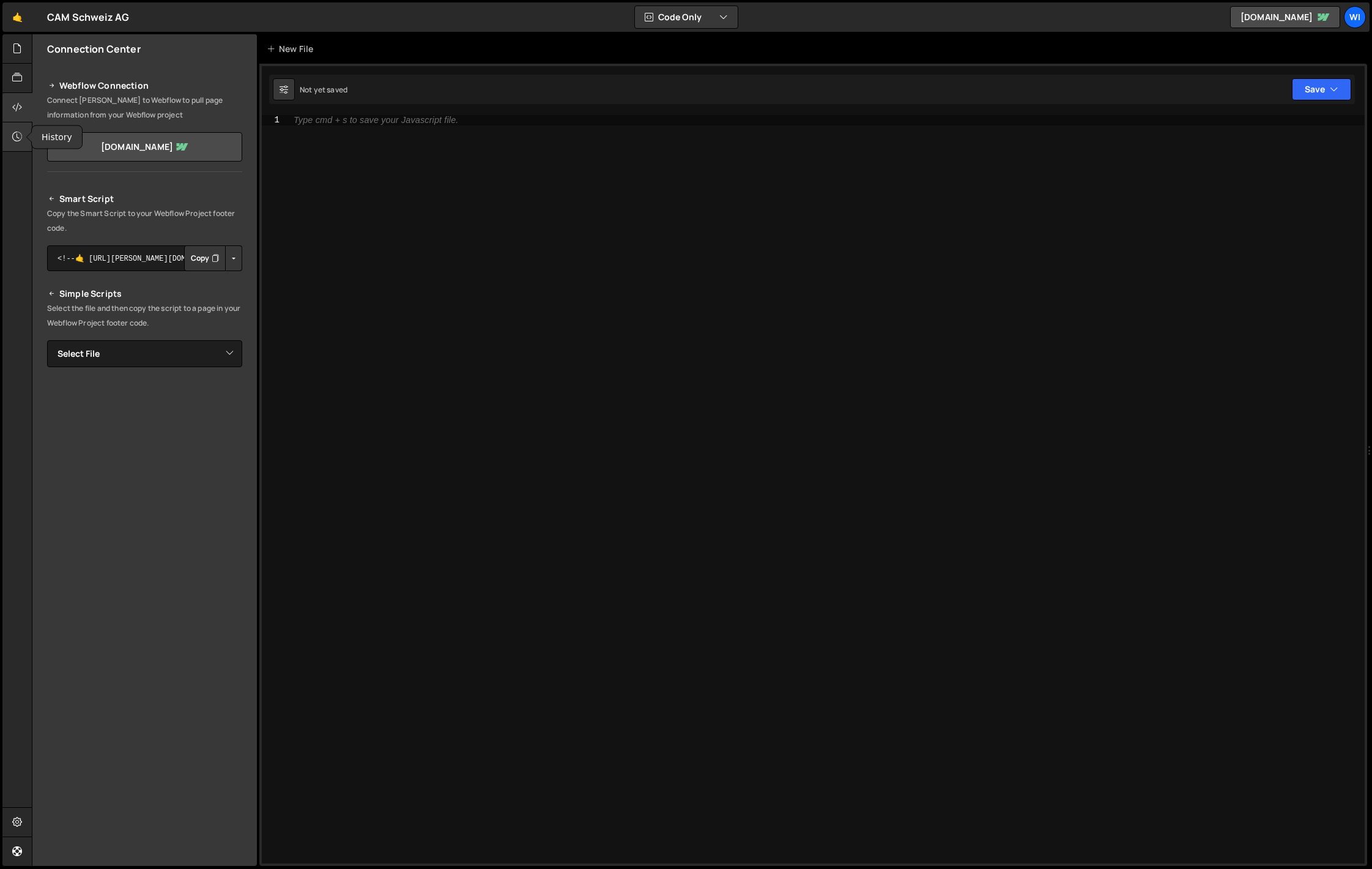
click at [14, 150] on div at bounding box center [17, 138] width 30 height 30
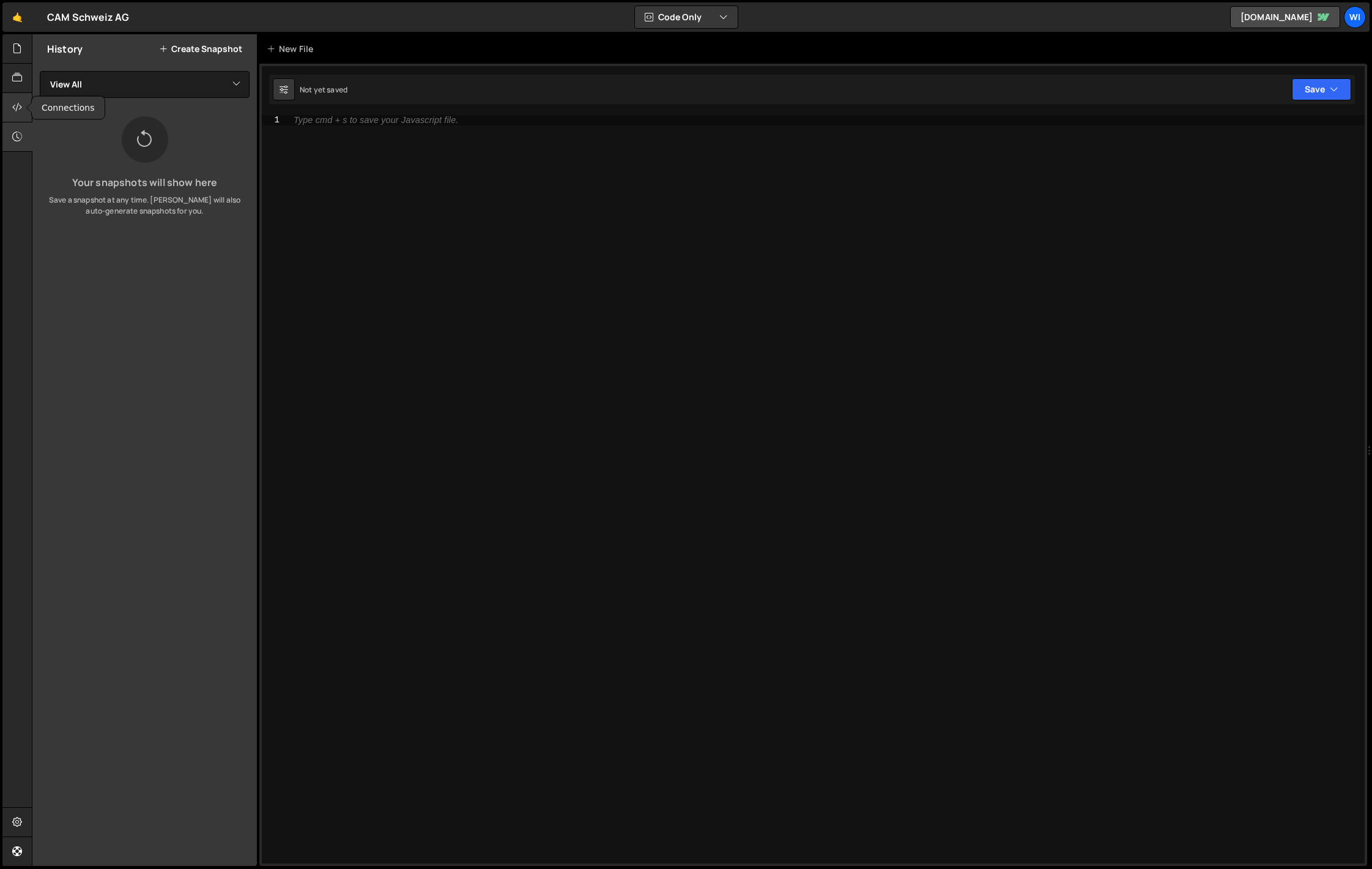
click at [15, 116] on div at bounding box center [17, 108] width 30 height 30
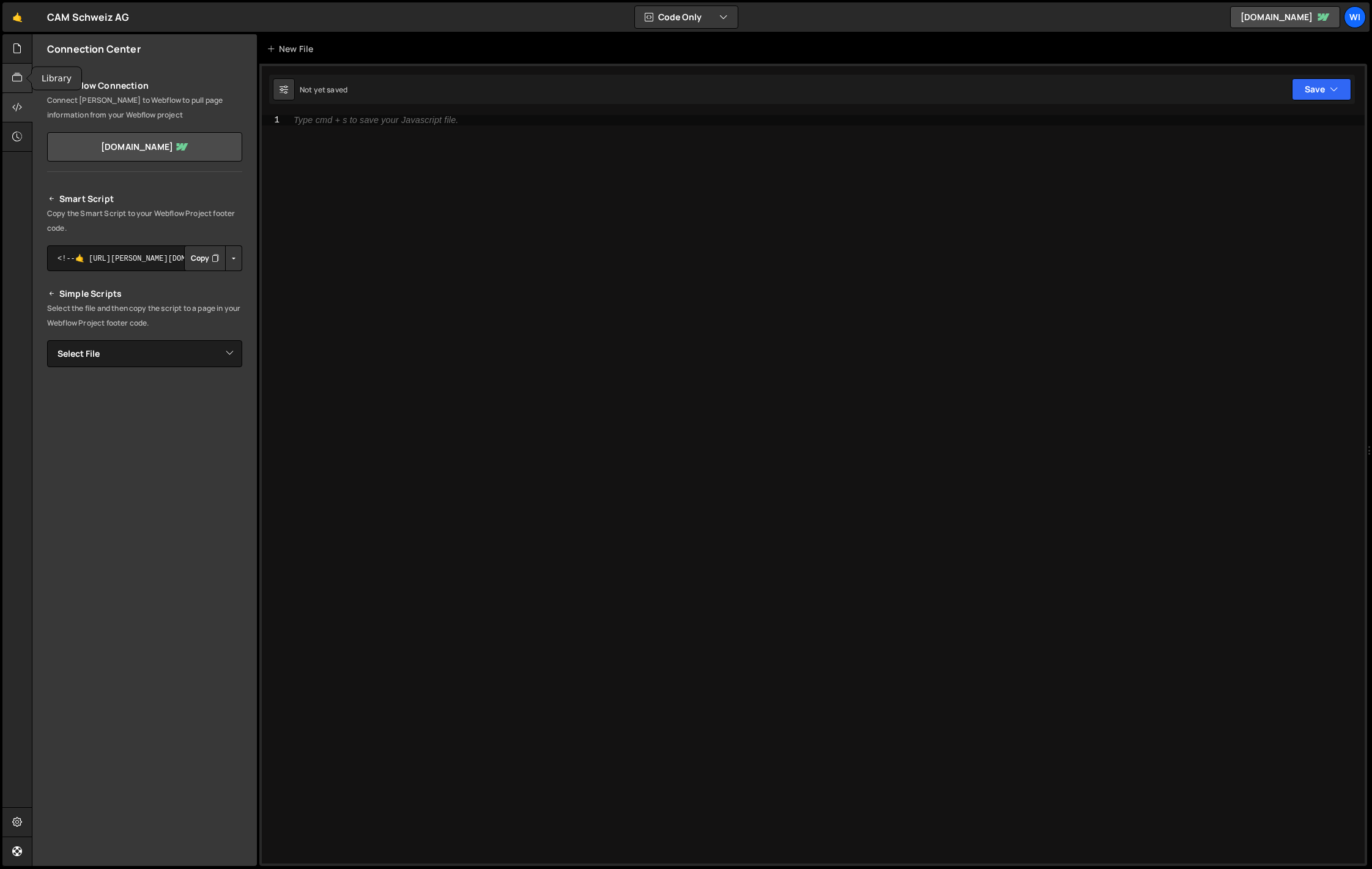
click at [17, 66] on div at bounding box center [17, 78] width 30 height 30
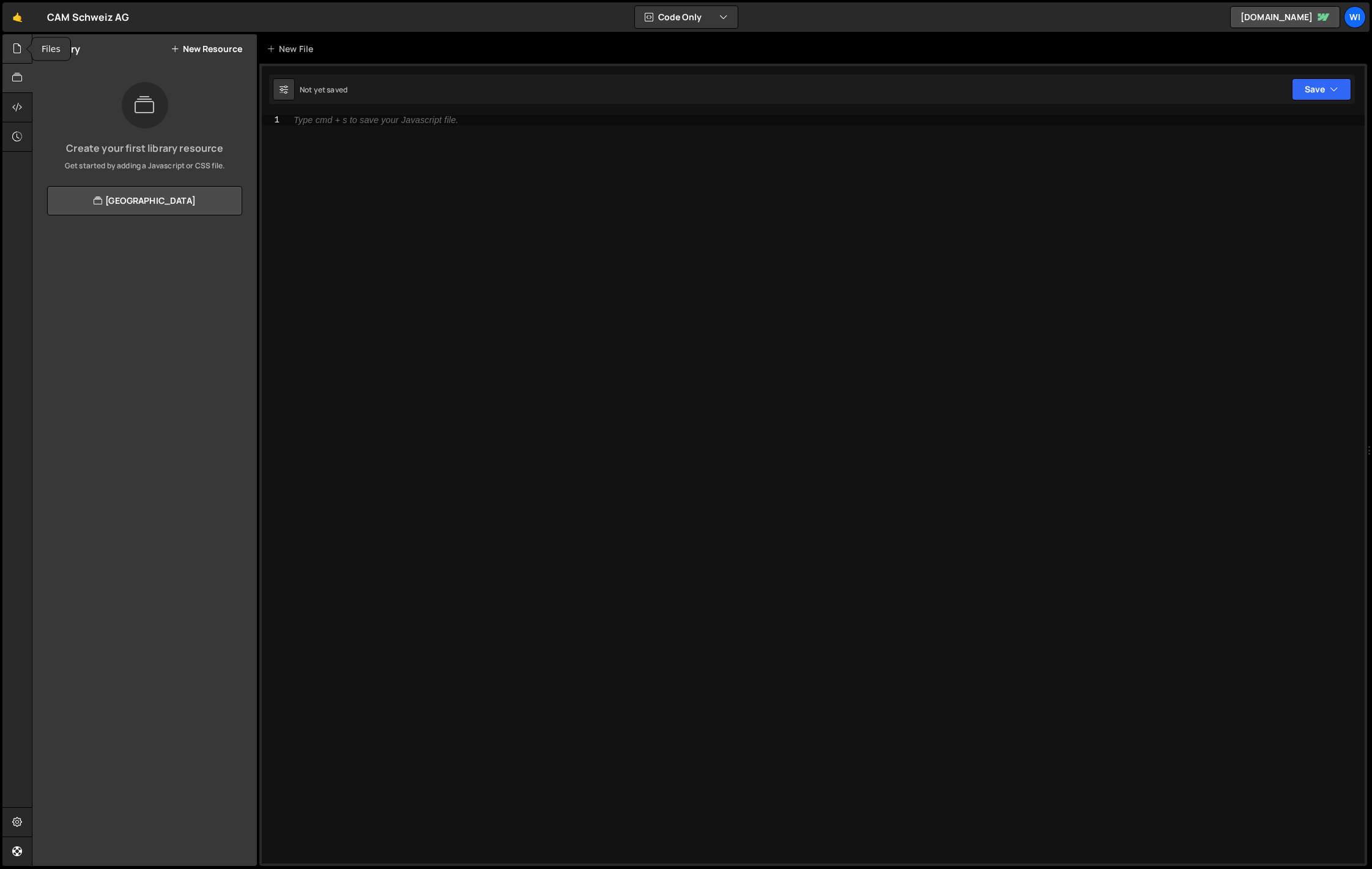
click at [17, 52] on icon at bounding box center [17, 48] width 10 height 14
click at [366, 158] on div "Type cmd + s to save your Javascript file." at bounding box center [826, 499] width 1077 height 768
click at [222, 53] on button "New File" at bounding box center [219, 48] width 46 height 10
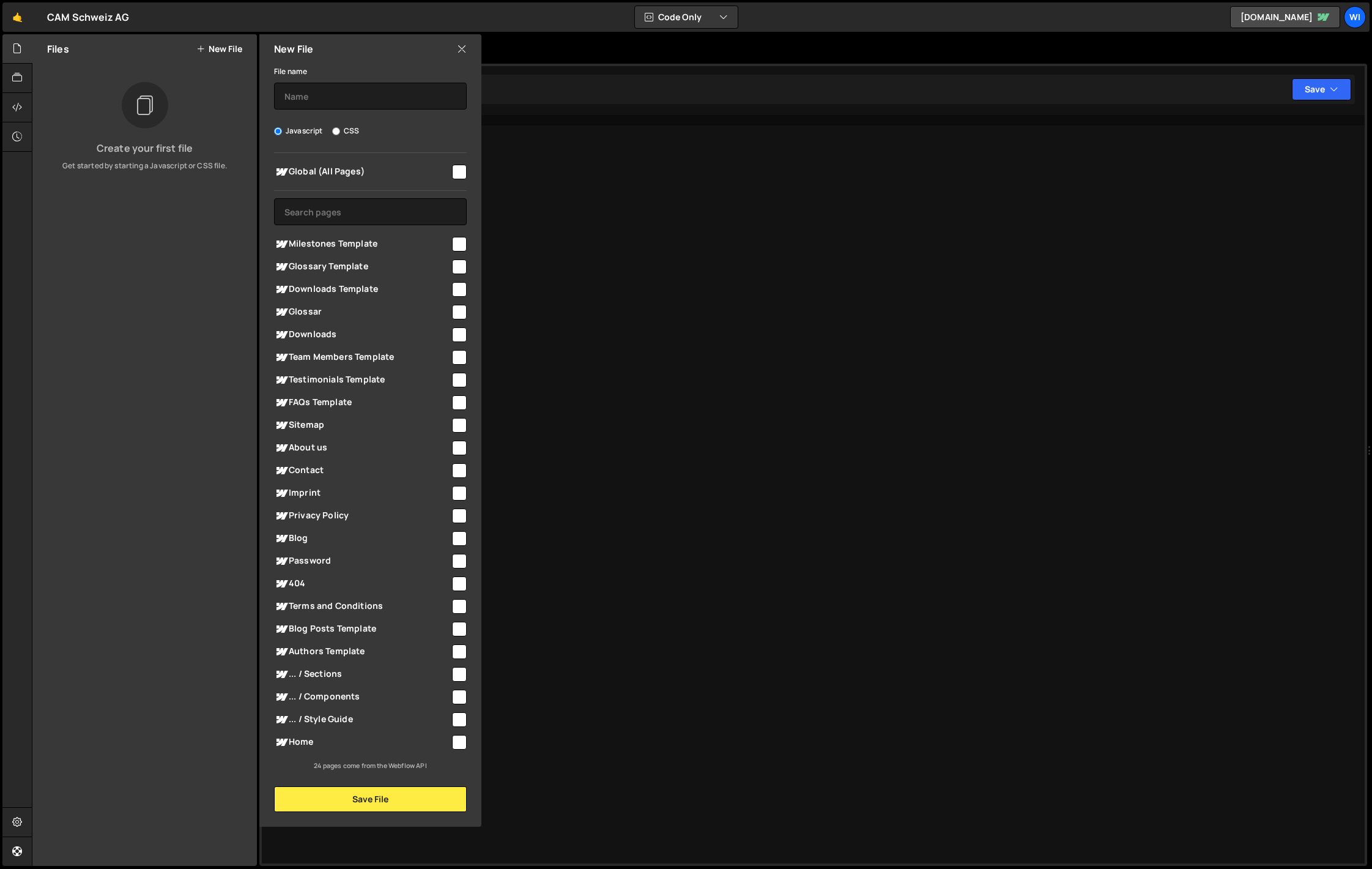
click at [462, 743] on input "checkbox" at bounding box center [459, 741] width 15 height 15
checkbox input "true"
click at [398, 793] on button "Save File" at bounding box center [370, 799] width 193 height 26
click at [345, 84] on input "text" at bounding box center [370, 95] width 193 height 27
type input "cam-maze"
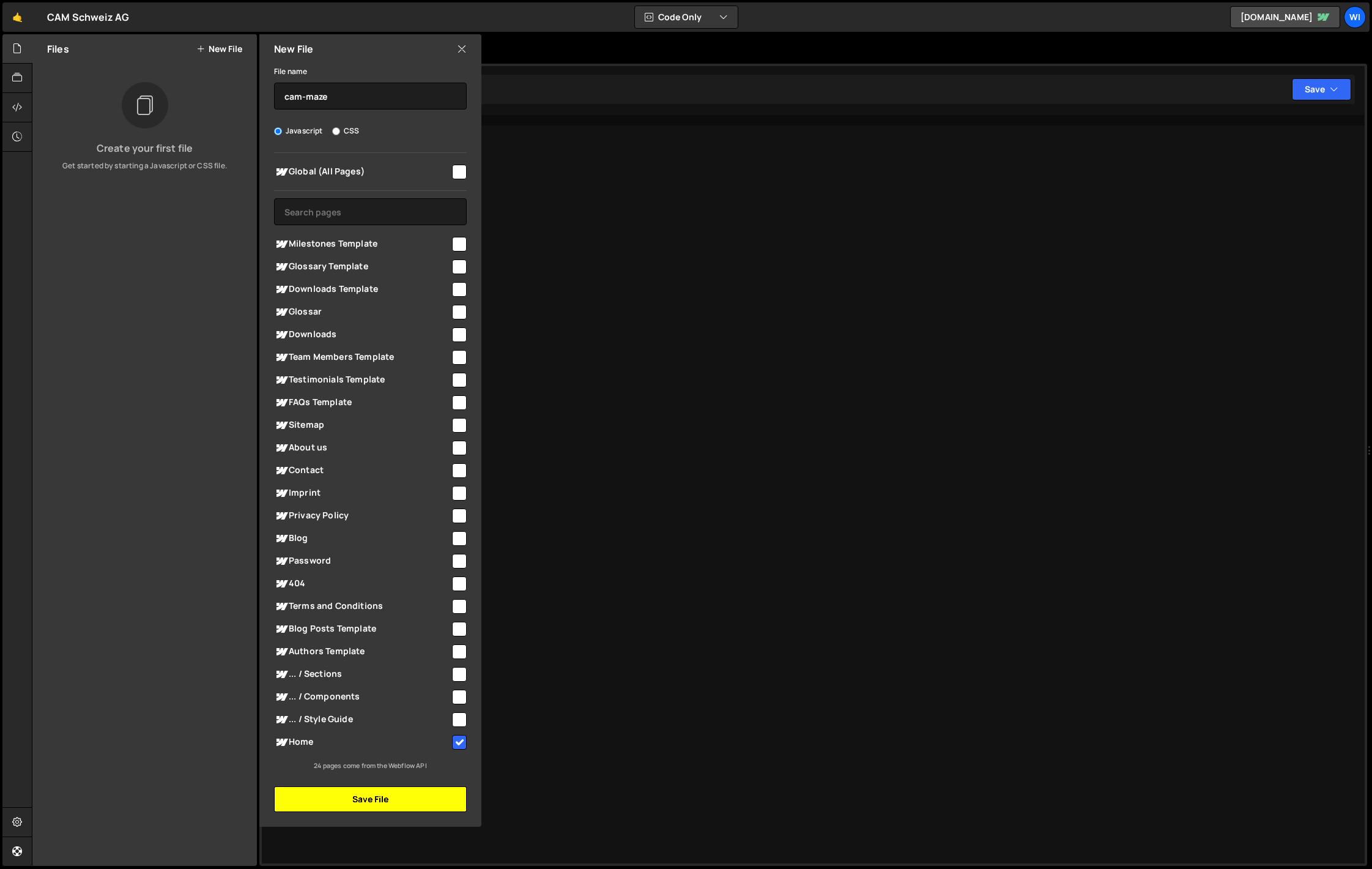
click at [358, 795] on button "Save File" at bounding box center [370, 799] width 193 height 26
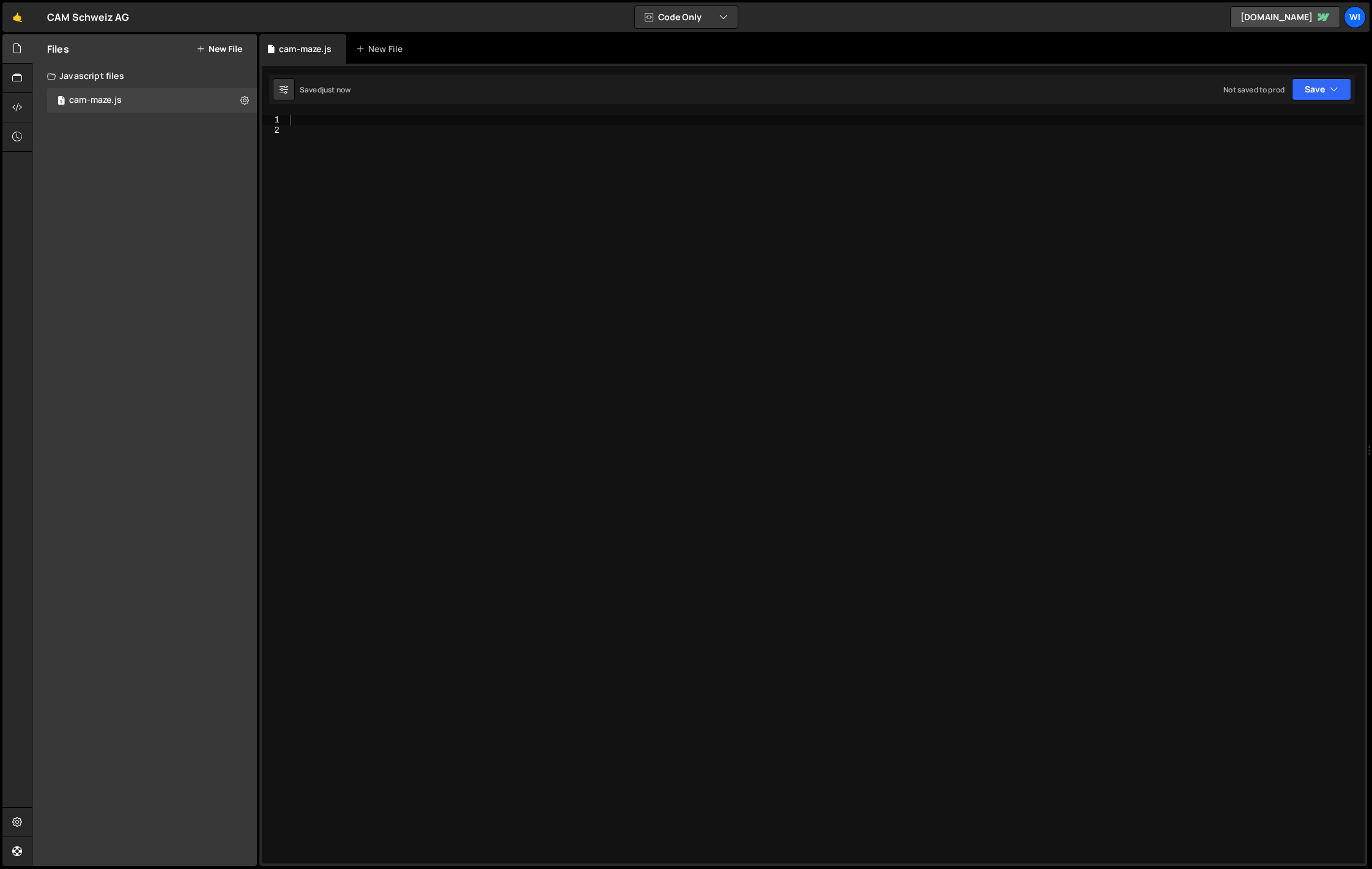
click at [394, 151] on div at bounding box center [826, 499] width 1077 height 768
click at [346, 127] on div at bounding box center [826, 499] width 1077 height 768
click at [337, 118] on div at bounding box center [826, 499] width 1077 height 768
click at [11, 113] on div at bounding box center [17, 108] width 30 height 30
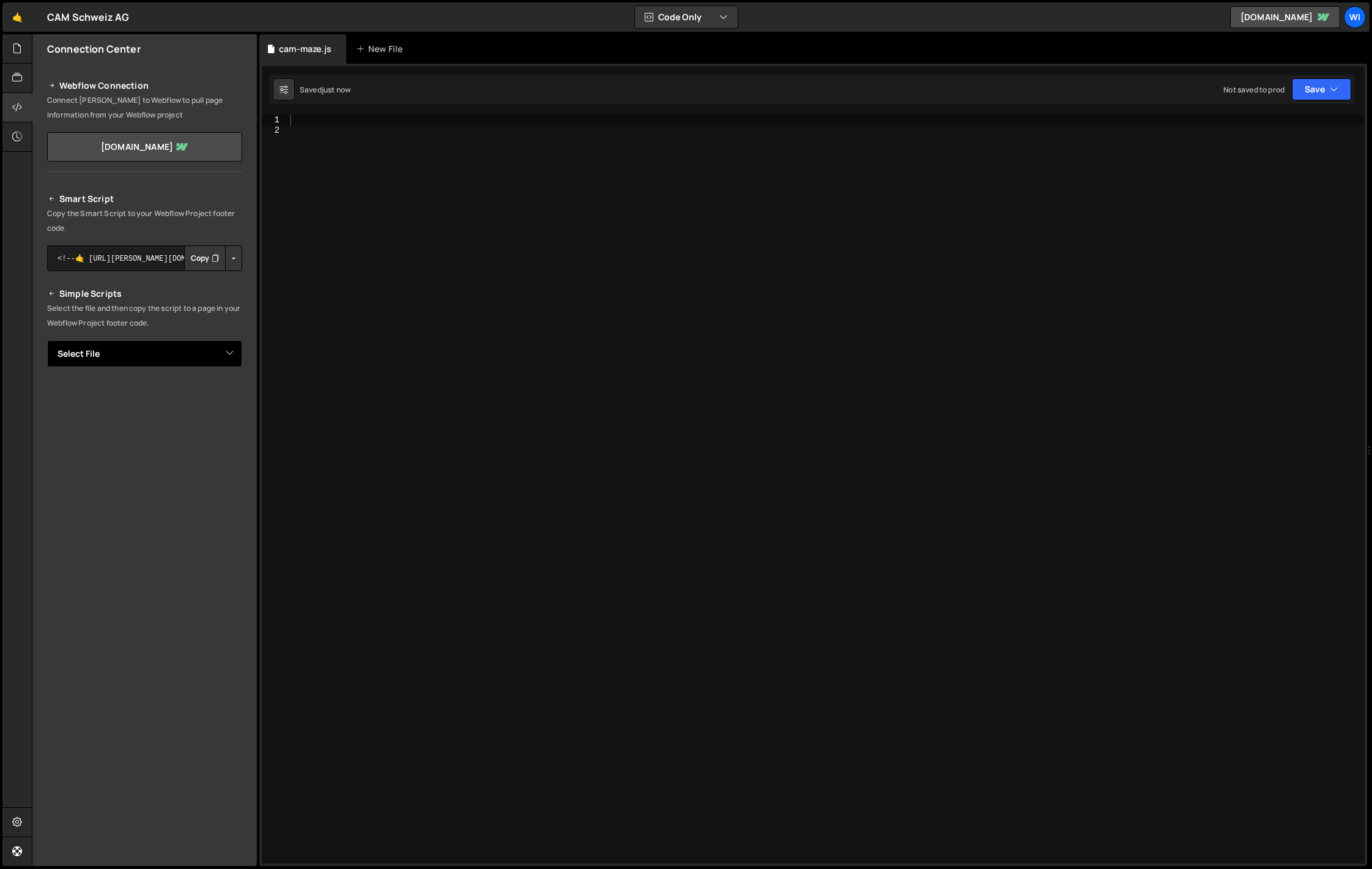
click at [161, 353] on select "Select File cam-maze.js" at bounding box center [145, 353] width 195 height 27
select select "44815"
click at [48, 340] on select "Select File cam-maze.js" at bounding box center [145, 353] width 195 height 27
click at [230, 258] on button "Button group with nested dropdown" at bounding box center [233, 258] width 17 height 26
click at [188, 299] on link "Copy Production Script" at bounding box center [181, 298] width 120 height 17
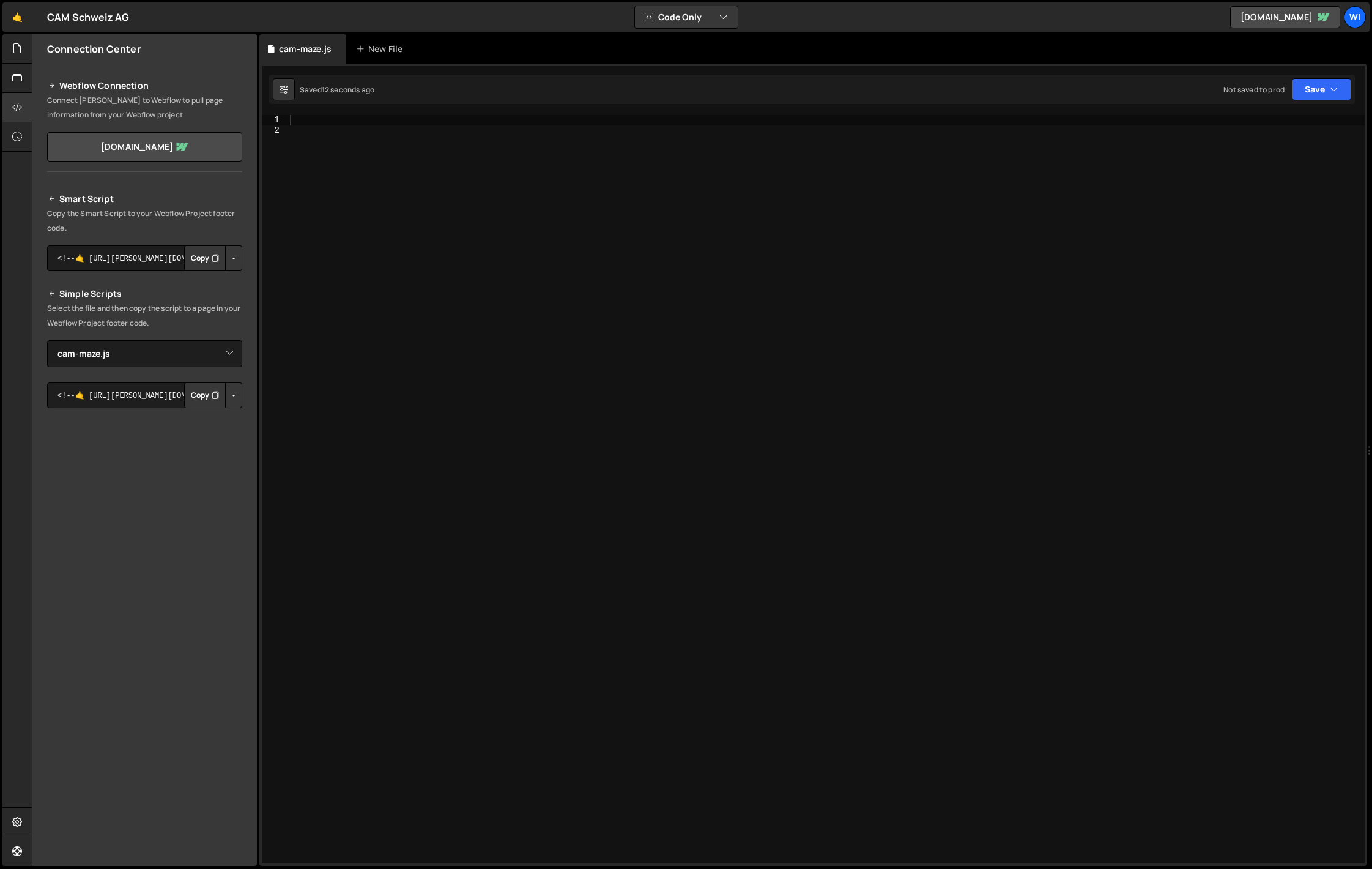
click at [135, 315] on p "Select the file and then copy the script to a page in your Webflow Project foot…" at bounding box center [145, 316] width 195 height 30
click at [204, 254] on button "Copy" at bounding box center [205, 258] width 42 height 26
click at [231, 255] on button "Button group with nested dropdown" at bounding box center [233, 258] width 17 height 26
click at [159, 281] on link "Copy Staging Script" at bounding box center [181, 281] width 120 height 17
click at [115, 255] on textarea "<!--🤙 [URL][PERSON_NAME][DOMAIN_NAME]> <script>document.addEventListener("DOMCo…" at bounding box center [145, 258] width 195 height 26
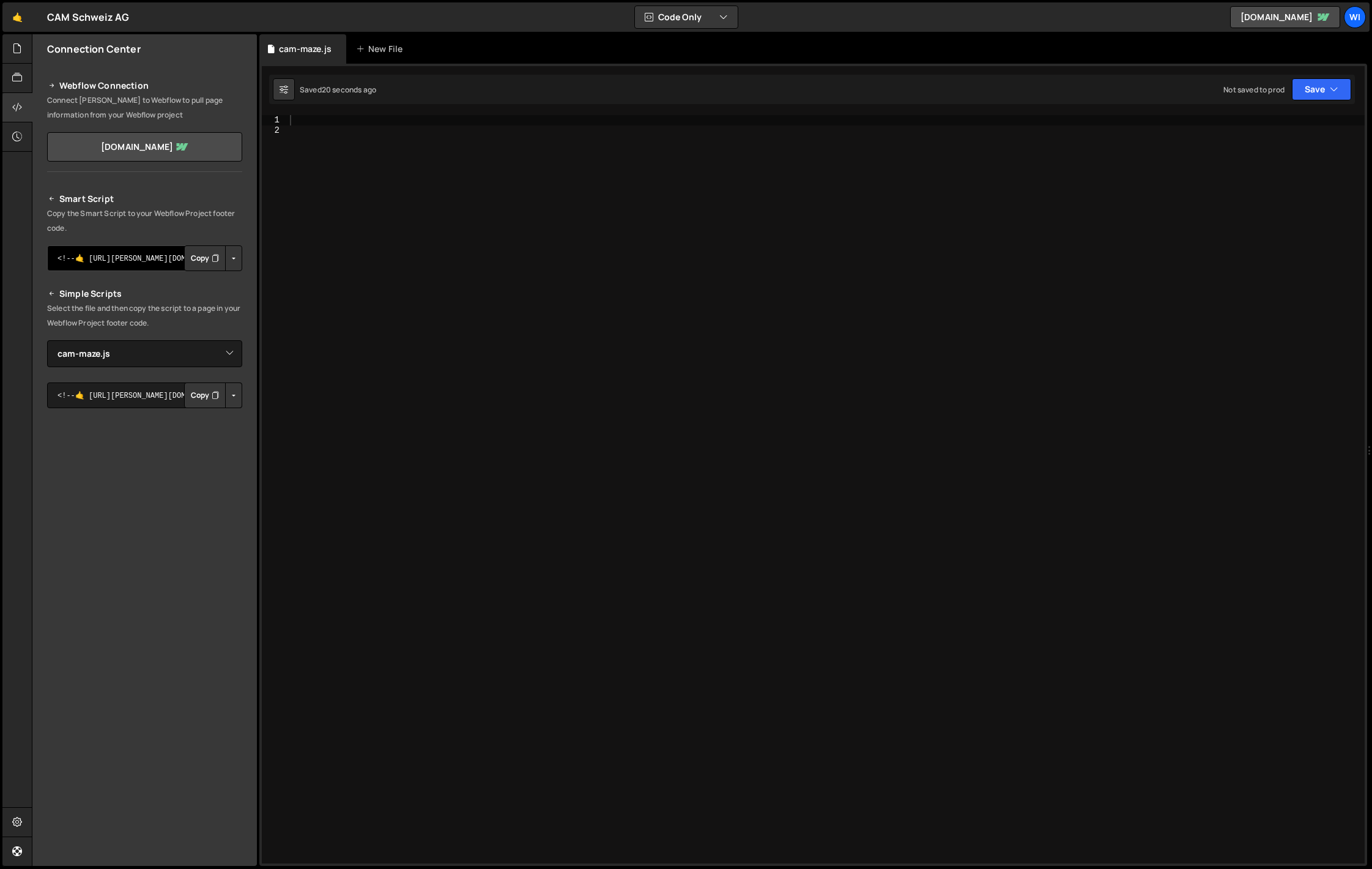
click at [72, 261] on textarea "<!--🤙 [URL][PERSON_NAME][DOMAIN_NAME]> <script>document.addEventListener("DOMCo…" at bounding box center [145, 258] width 195 height 26
click at [86, 217] on p "Copy the Smart Script to your Webflow Project footer code." at bounding box center [145, 221] width 195 height 30
click at [50, 197] on icon at bounding box center [51, 198] width 9 height 15
click at [178, 142] on link "[DOMAIN_NAME]" at bounding box center [145, 146] width 195 height 30
click at [349, 162] on div at bounding box center [826, 499] width 1077 height 768
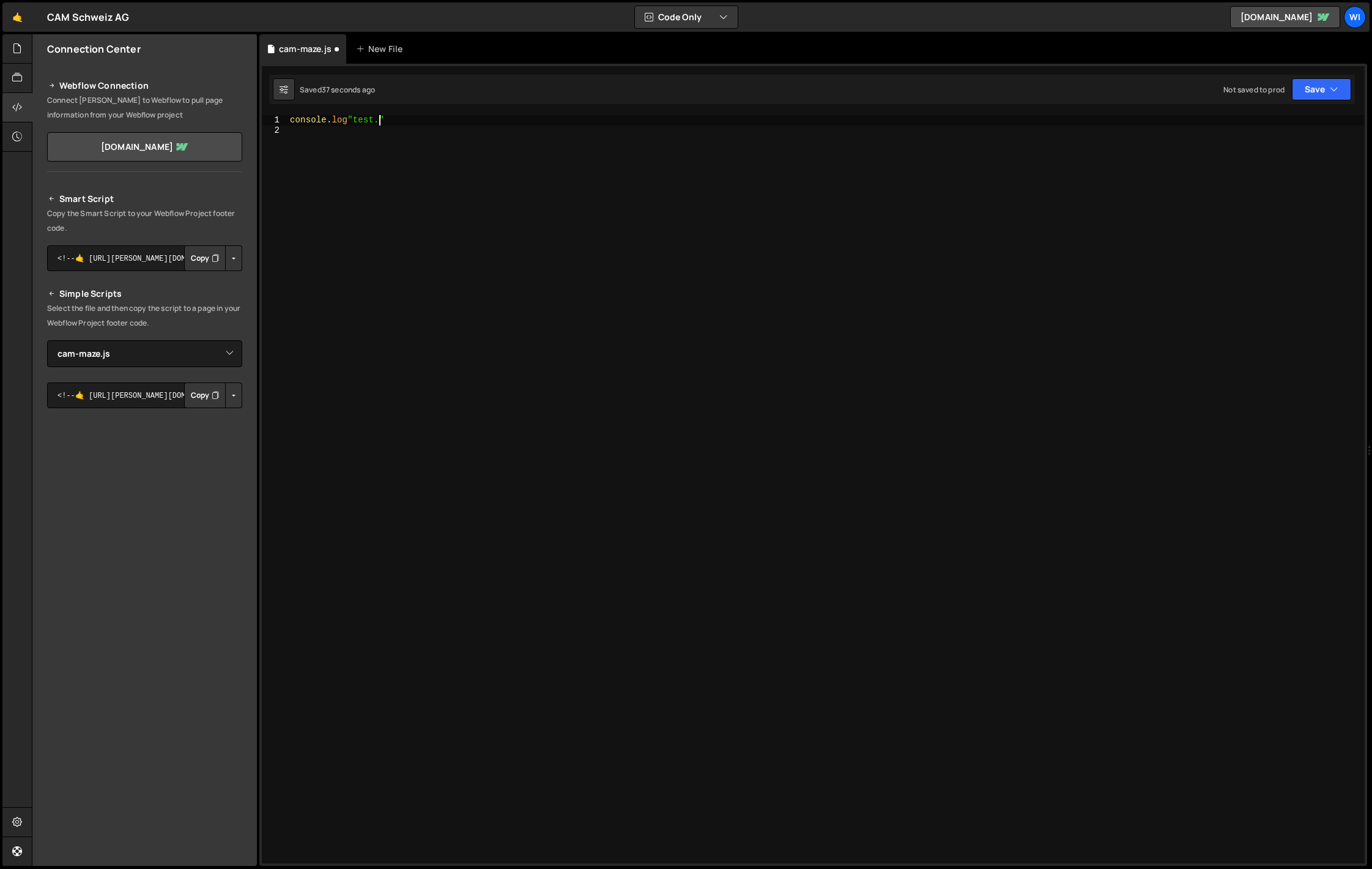
scroll to position [0, 6]
click at [346, 118] on div "console . log "test"" at bounding box center [826, 499] width 1077 height 768
type textarea "console.log("test")"
click at [1324, 90] on button "Save" at bounding box center [1322, 89] width 59 height 22
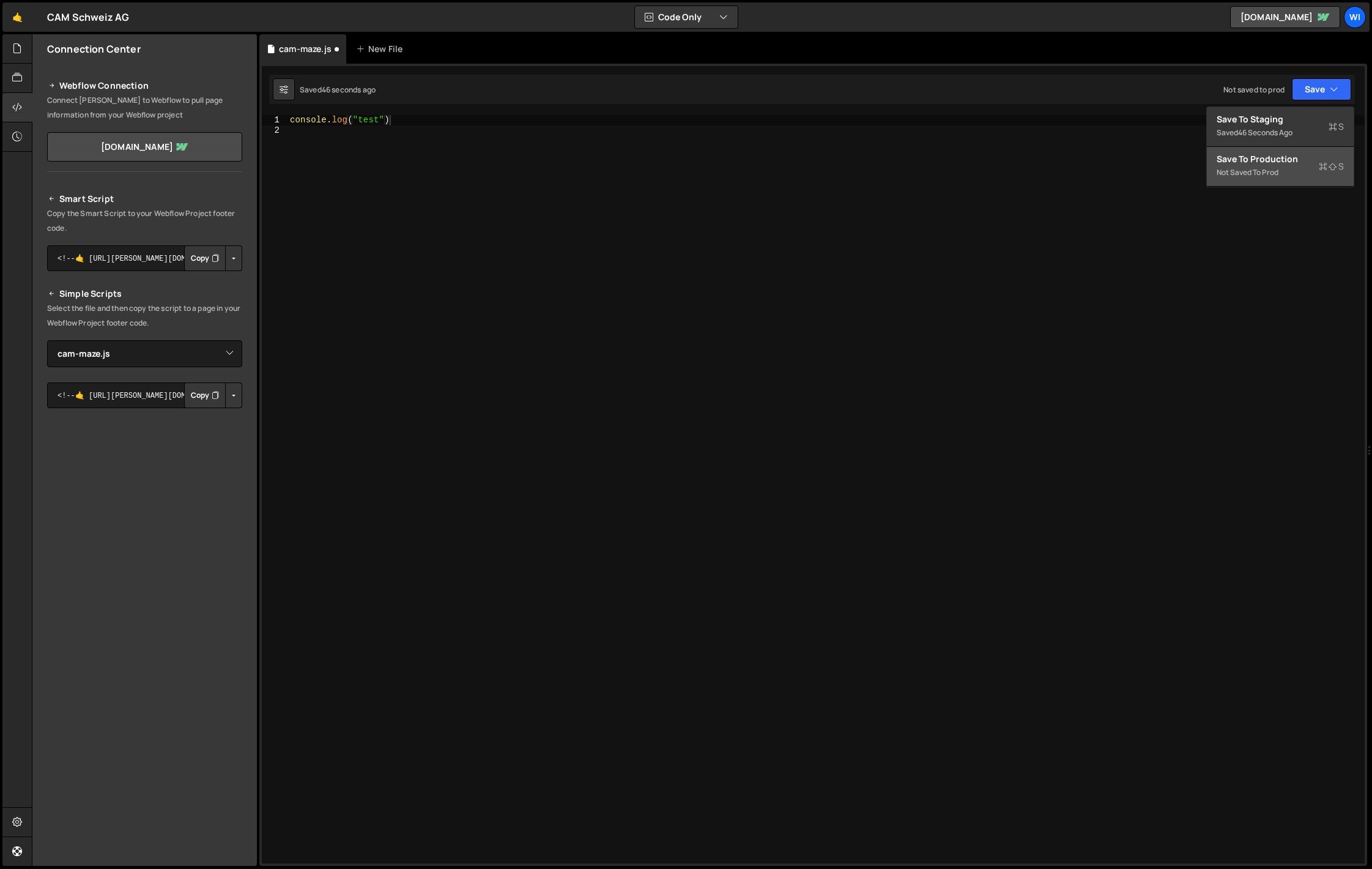
click at [1262, 174] on div "Not saved to prod" at bounding box center [1280, 172] width 128 height 15
click at [615, 175] on div "console . log ( "test" )" at bounding box center [826, 499] width 1077 height 768
click at [237, 255] on button "Button group with nested dropdown" at bounding box center [233, 258] width 17 height 26
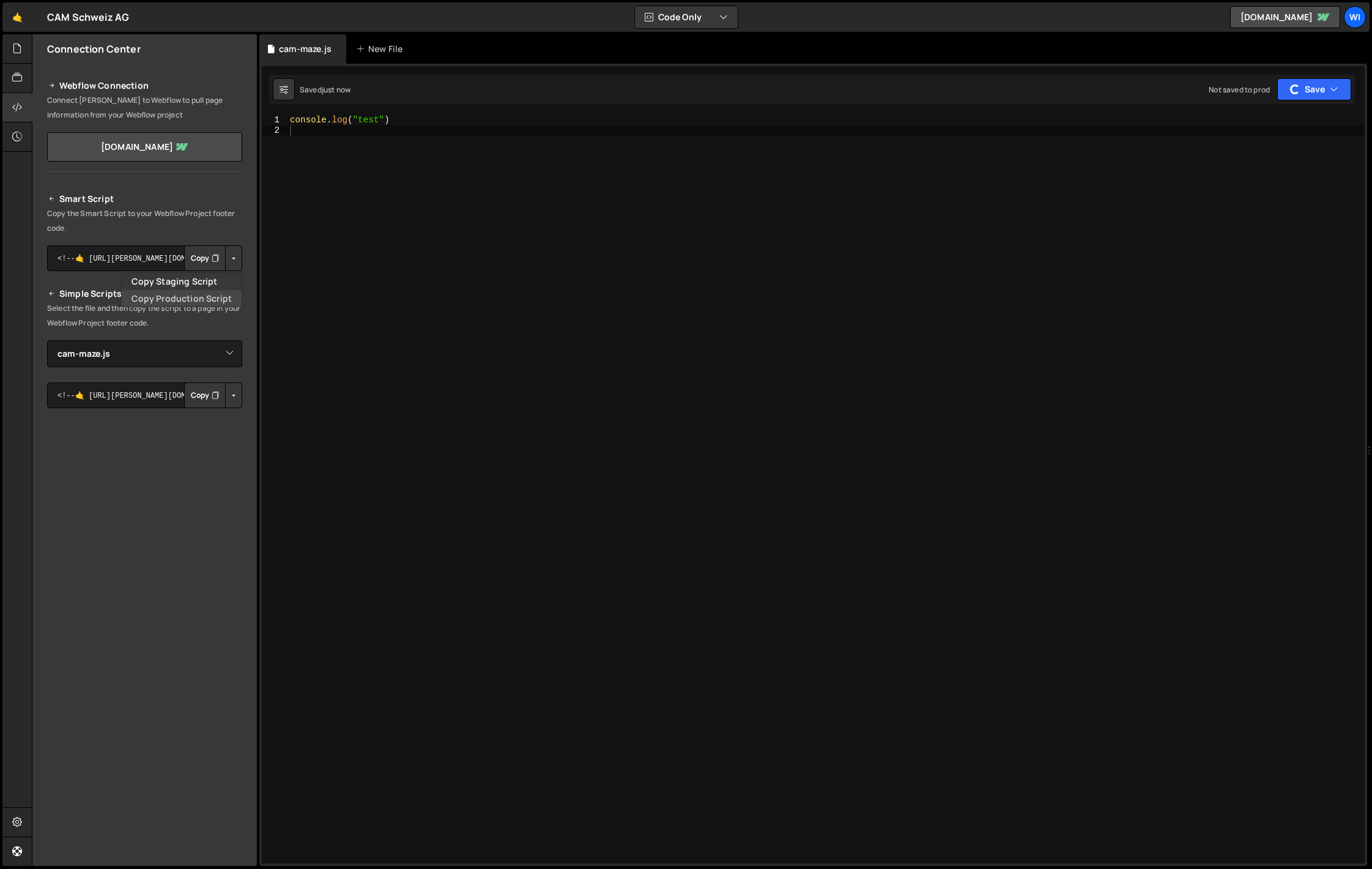
click at [197, 292] on link "Copy Production Script" at bounding box center [181, 298] width 120 height 17
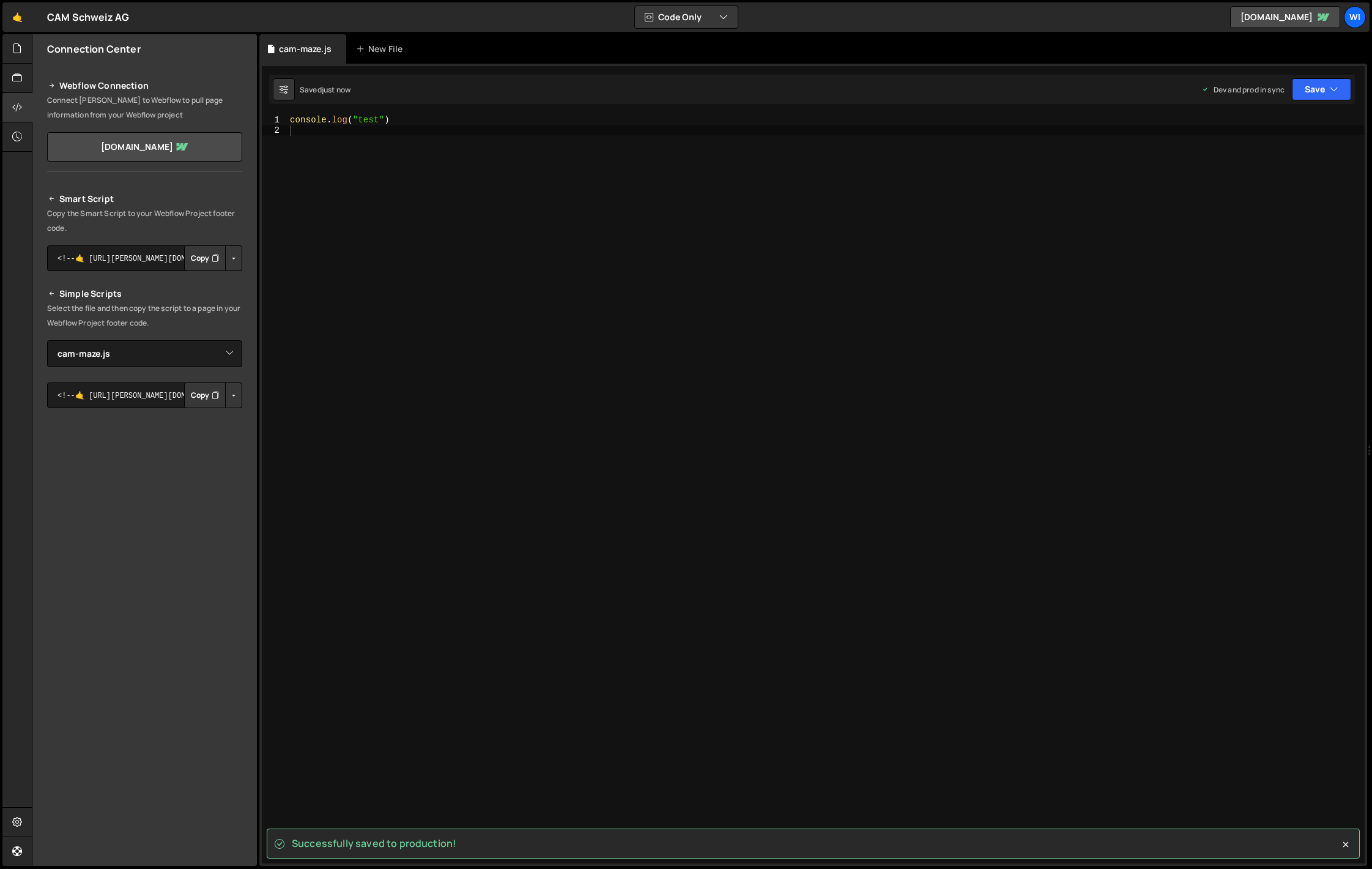
click at [235, 261] on button "Button group with nested dropdown" at bounding box center [233, 258] width 17 height 26
click at [223, 295] on link "Copy Production Script" at bounding box center [181, 298] width 120 height 17
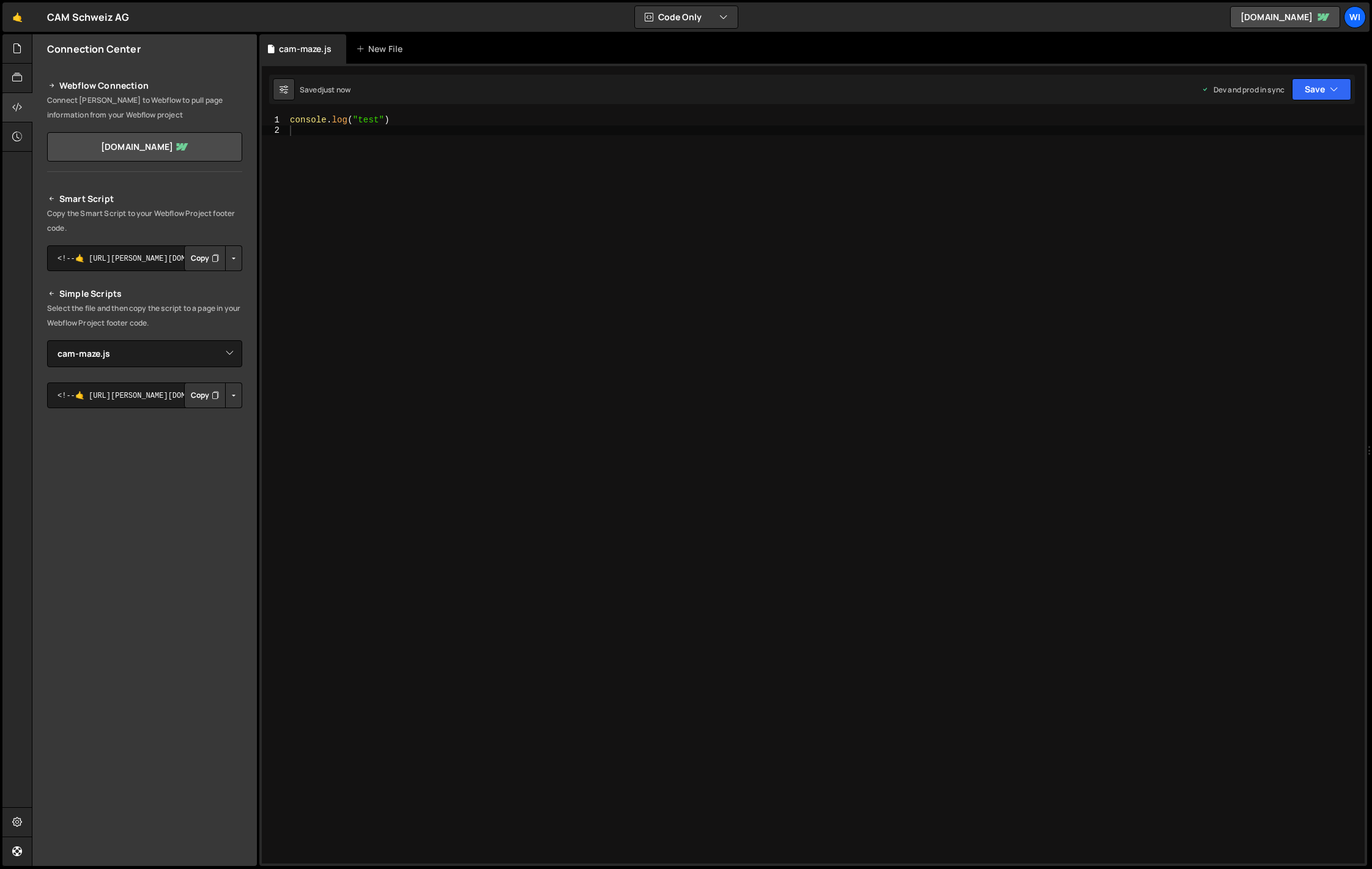
click at [345, 276] on div "console . log ( "test" )" at bounding box center [826, 499] width 1077 height 768
click at [134, 262] on textarea "<!--🤙 [URL][PERSON_NAME][DOMAIN_NAME]> <script>document.addEventListener("DOMCo…" at bounding box center [145, 258] width 195 height 26
click at [227, 255] on button "Button group with nested dropdown" at bounding box center [233, 258] width 17 height 26
click at [182, 279] on link "Copy Staging Script" at bounding box center [181, 281] width 120 height 17
click at [203, 253] on button "Copy" at bounding box center [205, 258] width 42 height 26
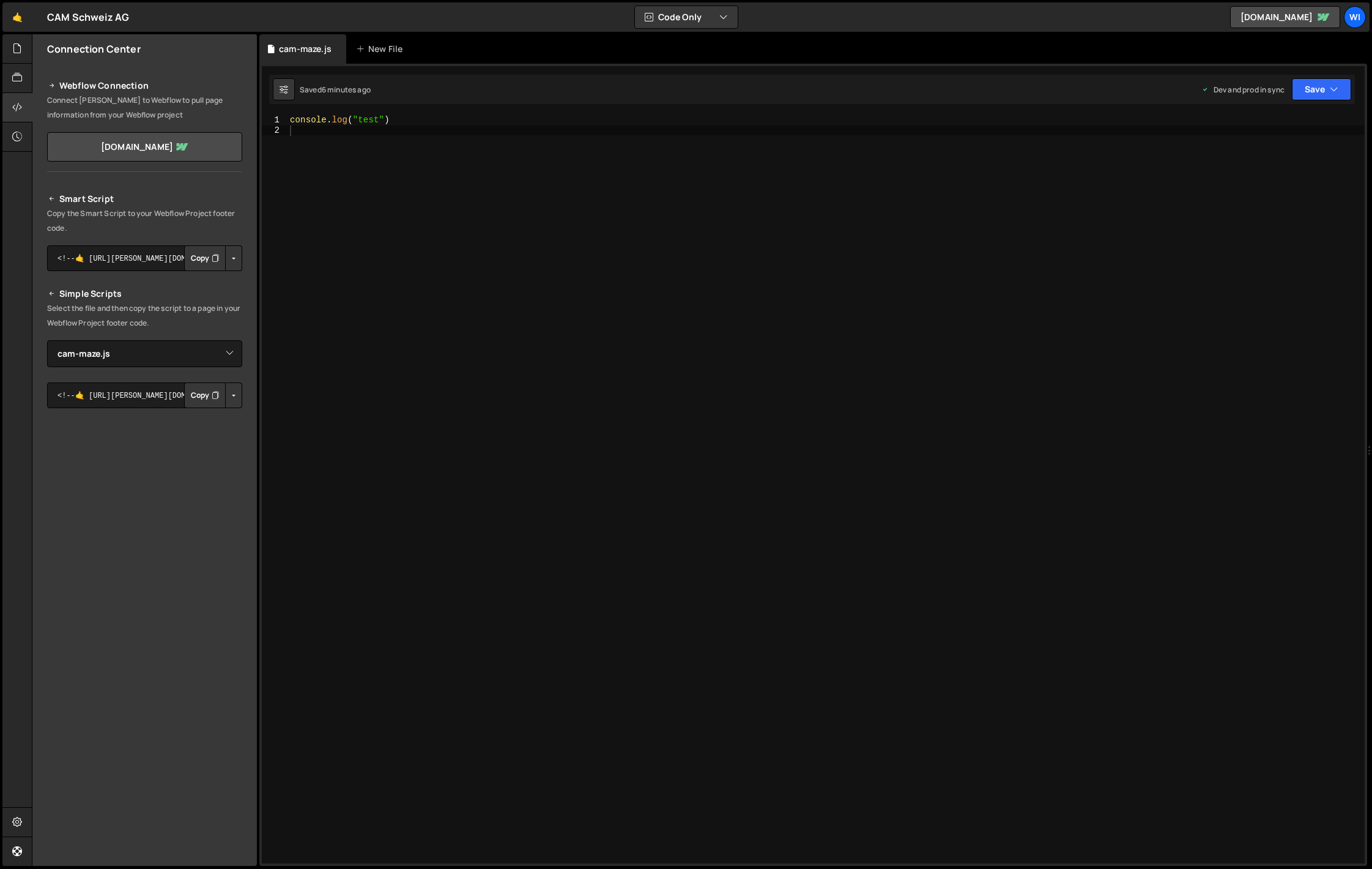
click at [235, 265] on button "Button group with nested dropdown" at bounding box center [233, 258] width 17 height 26
click at [178, 304] on link "Copy Production Script" at bounding box center [181, 298] width 120 height 17
click at [175, 266] on textarea "<!--🤙 [URL][PERSON_NAME][DOMAIN_NAME]> <script>document.addEventListener("DOMCo…" at bounding box center [145, 258] width 195 height 26
click at [164, 260] on textarea "<!--🤙 [URL][PERSON_NAME][DOMAIN_NAME]> <script>document.addEventListener("DOMCo…" at bounding box center [145, 258] width 195 height 26
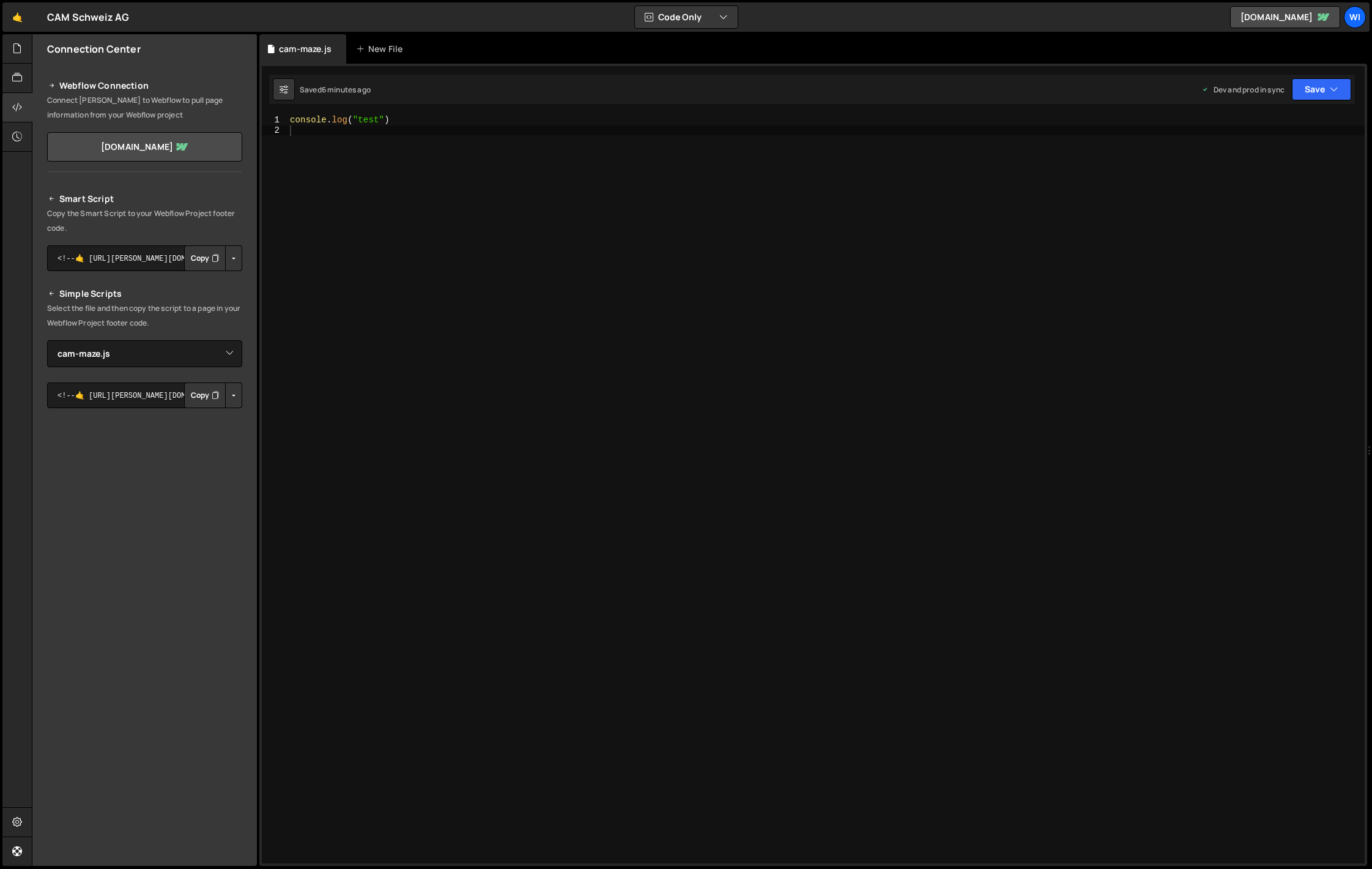
click at [230, 257] on button "Button group with nested dropdown" at bounding box center [233, 258] width 17 height 26
click at [175, 294] on link "Copy Production Script" at bounding box center [181, 298] width 120 height 17
click at [230, 255] on button "Button group with nested dropdown" at bounding box center [233, 258] width 17 height 26
click at [191, 286] on link "Copy Staging Script" at bounding box center [181, 281] width 120 height 17
click at [193, 260] on button "Copy" at bounding box center [205, 258] width 42 height 26
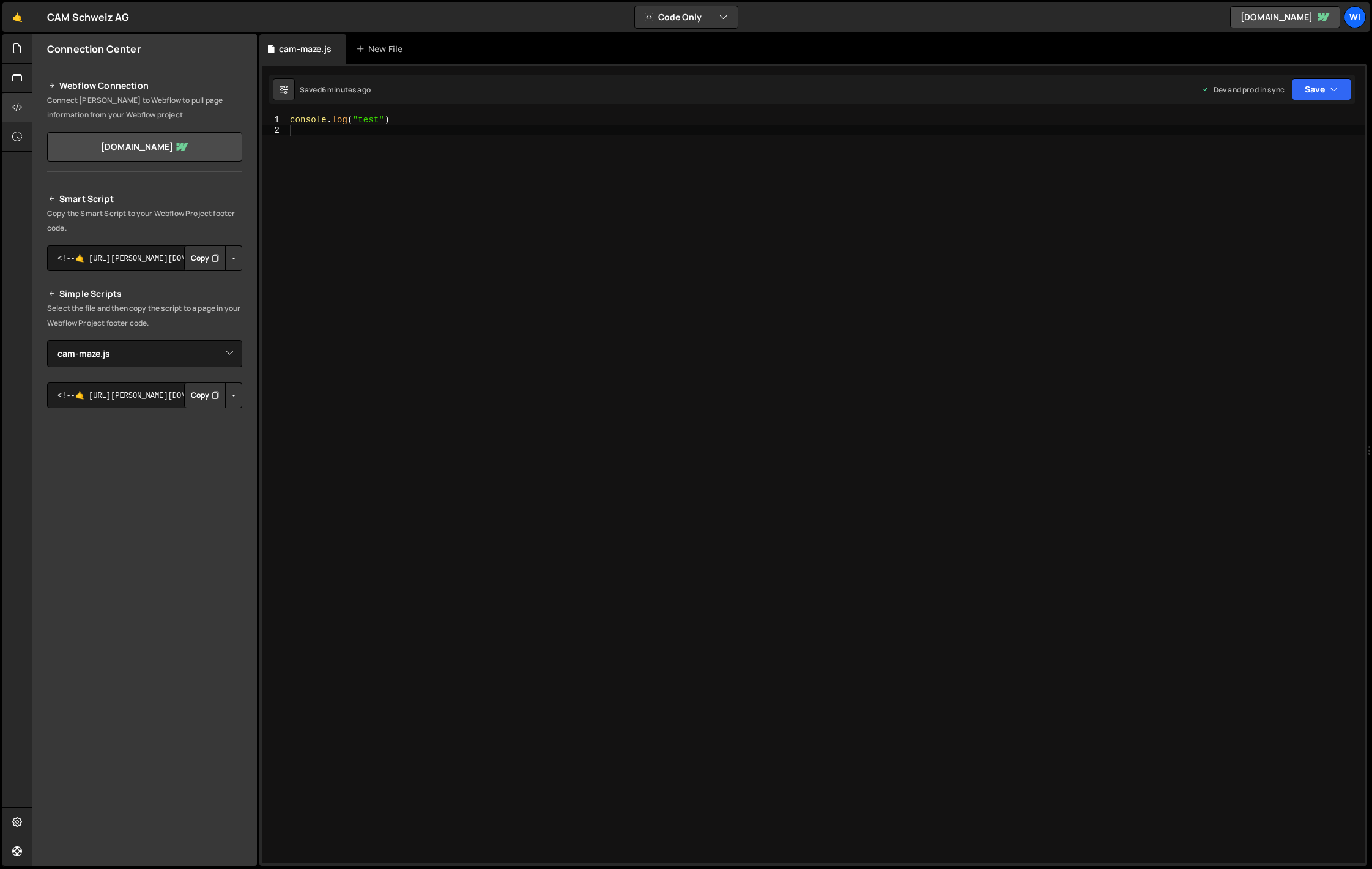
click at [233, 257] on button "Button group with nested dropdown" at bounding box center [233, 258] width 17 height 26
click at [236, 262] on button "Button group with nested dropdown" at bounding box center [233, 258] width 17 height 26
click at [233, 255] on button "Button group with nested dropdown" at bounding box center [233, 258] width 17 height 26
click at [192, 281] on link "Copy Staging Script" at bounding box center [181, 281] width 120 height 17
click at [230, 256] on button "Button group with nested dropdown" at bounding box center [233, 258] width 17 height 26
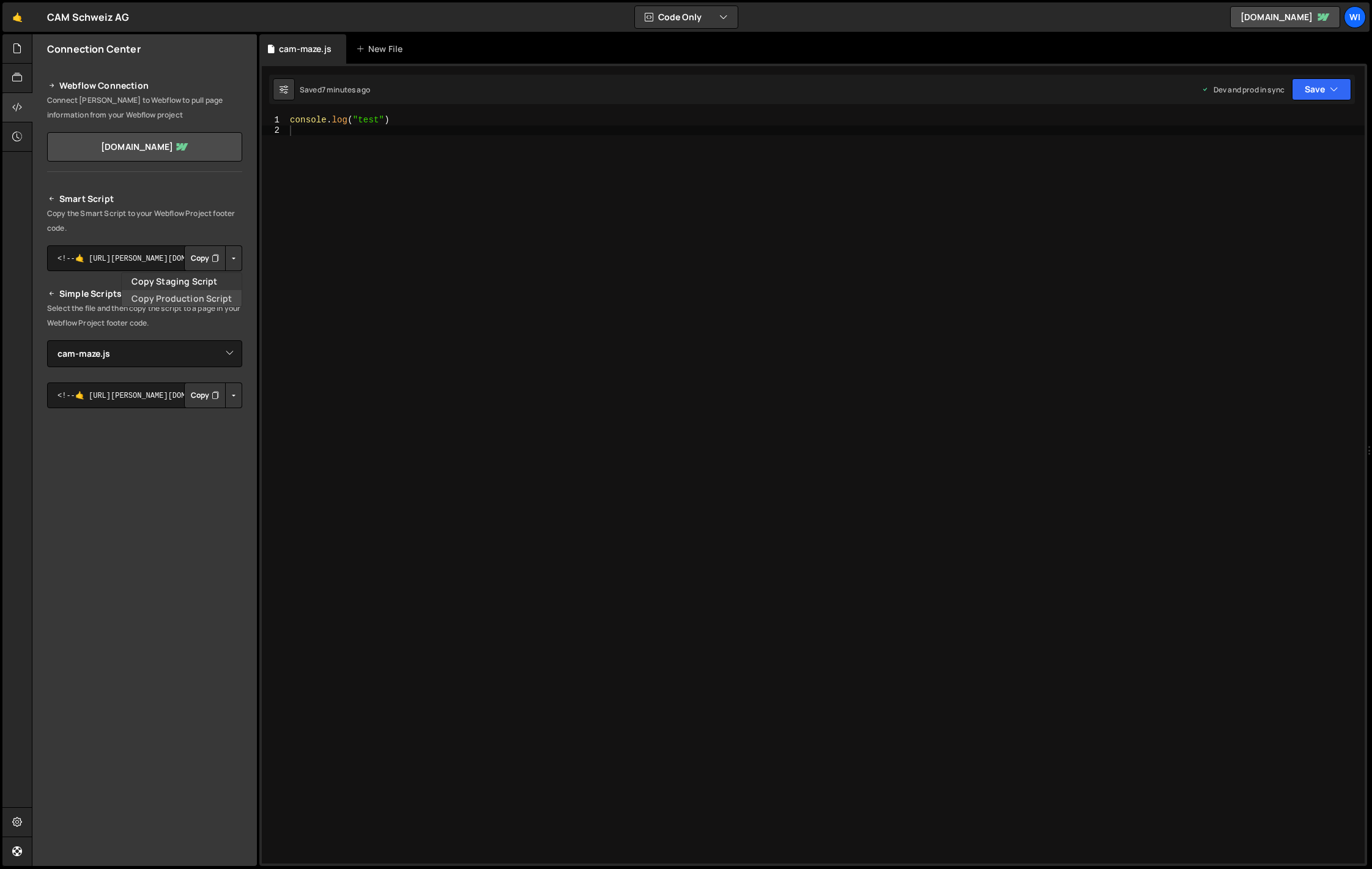
click at [186, 294] on link "Copy Production Script" at bounding box center [181, 298] width 120 height 17
type textarea "console.log("test")"
click at [426, 118] on div "console . log ( "test" )" at bounding box center [826, 499] width 1077 height 768
click at [537, 122] on div "console . log ( "test" )" at bounding box center [826, 499] width 1077 height 768
click at [513, 176] on div at bounding box center [826, 499] width 1077 height 768
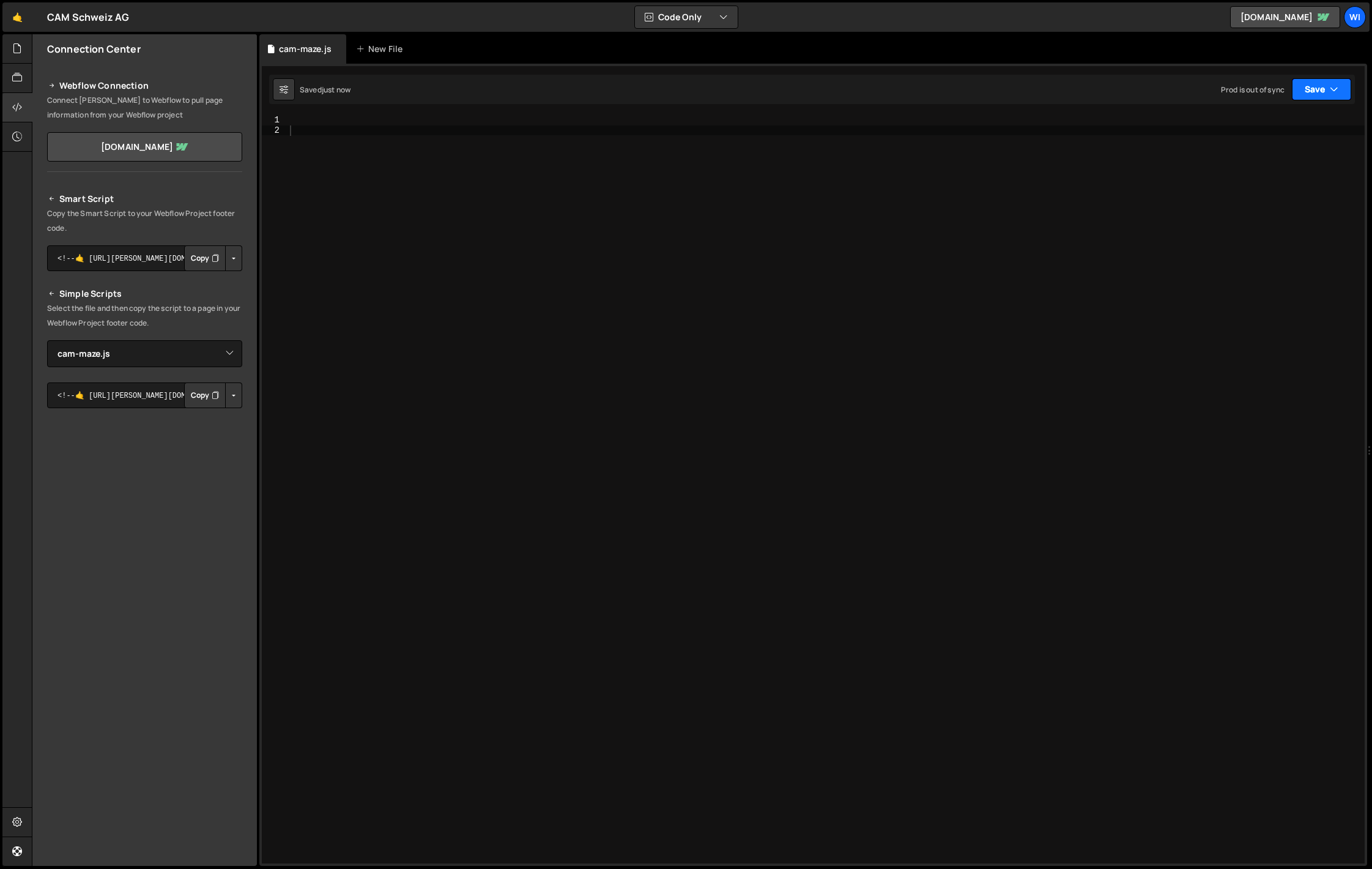
click at [1345, 95] on button "Save" at bounding box center [1322, 89] width 59 height 22
click at [1293, 165] on div "Saved 9 minutes ago" at bounding box center [1280, 172] width 128 height 15
click at [1007, 226] on div at bounding box center [826, 499] width 1077 height 768
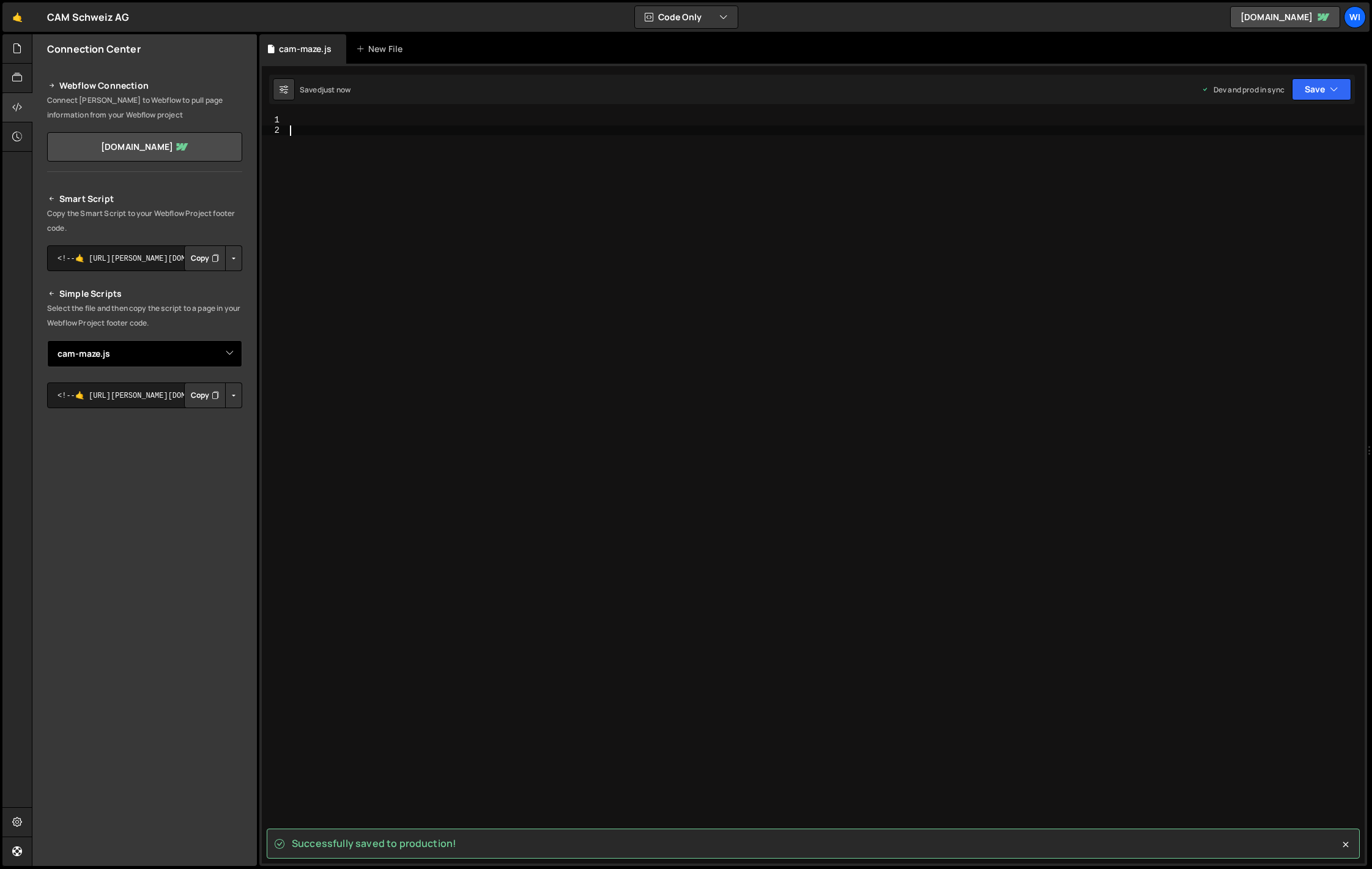
click at [148, 356] on select "Select File cam-maze.js" at bounding box center [145, 353] width 195 height 27
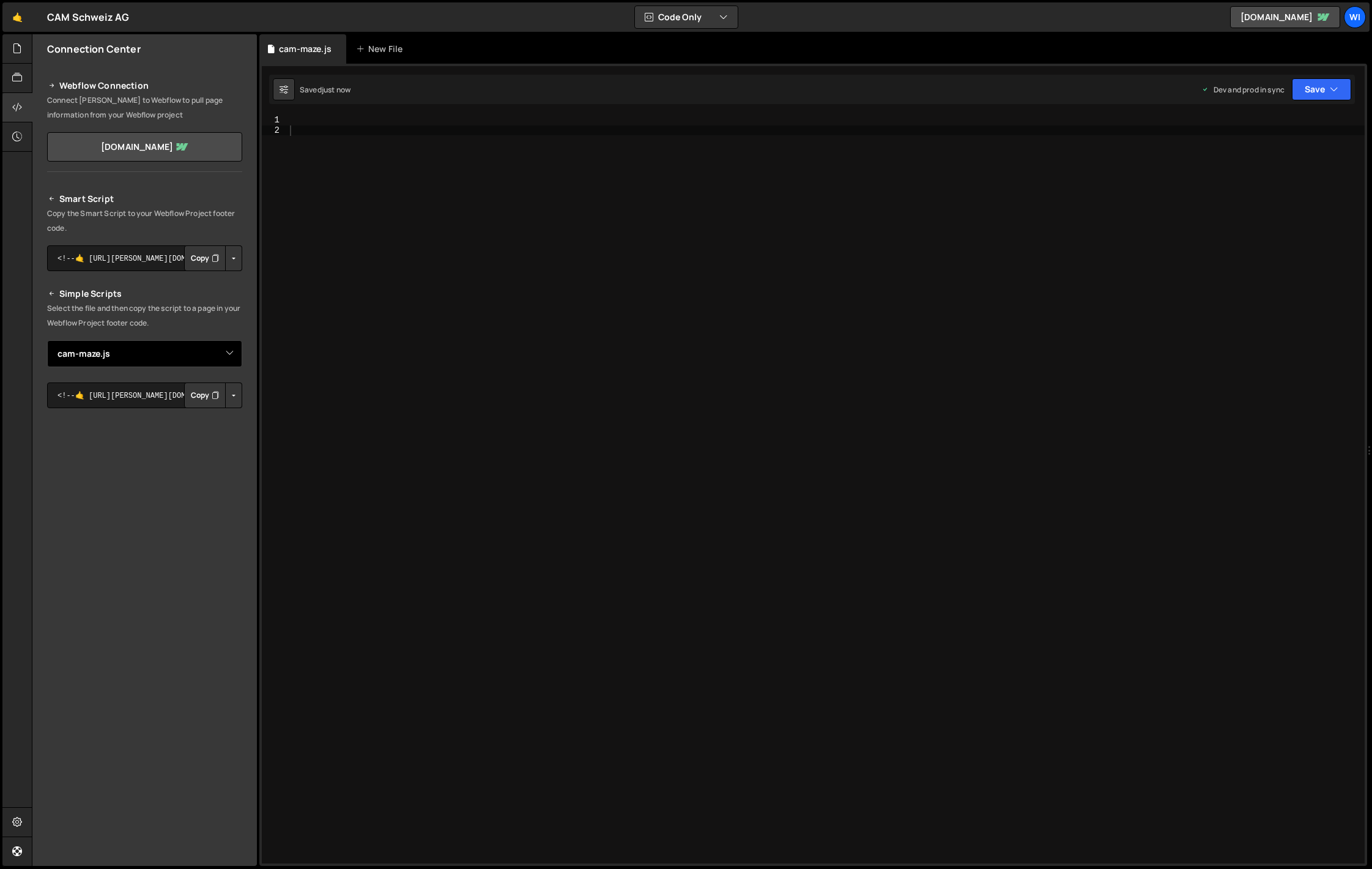
select select
click at [48, 340] on select "Select File cam-maze.js" at bounding box center [145, 353] width 195 height 27
click at [424, 304] on div at bounding box center [826, 499] width 1077 height 768
click at [16, 140] on icon at bounding box center [17, 137] width 10 height 14
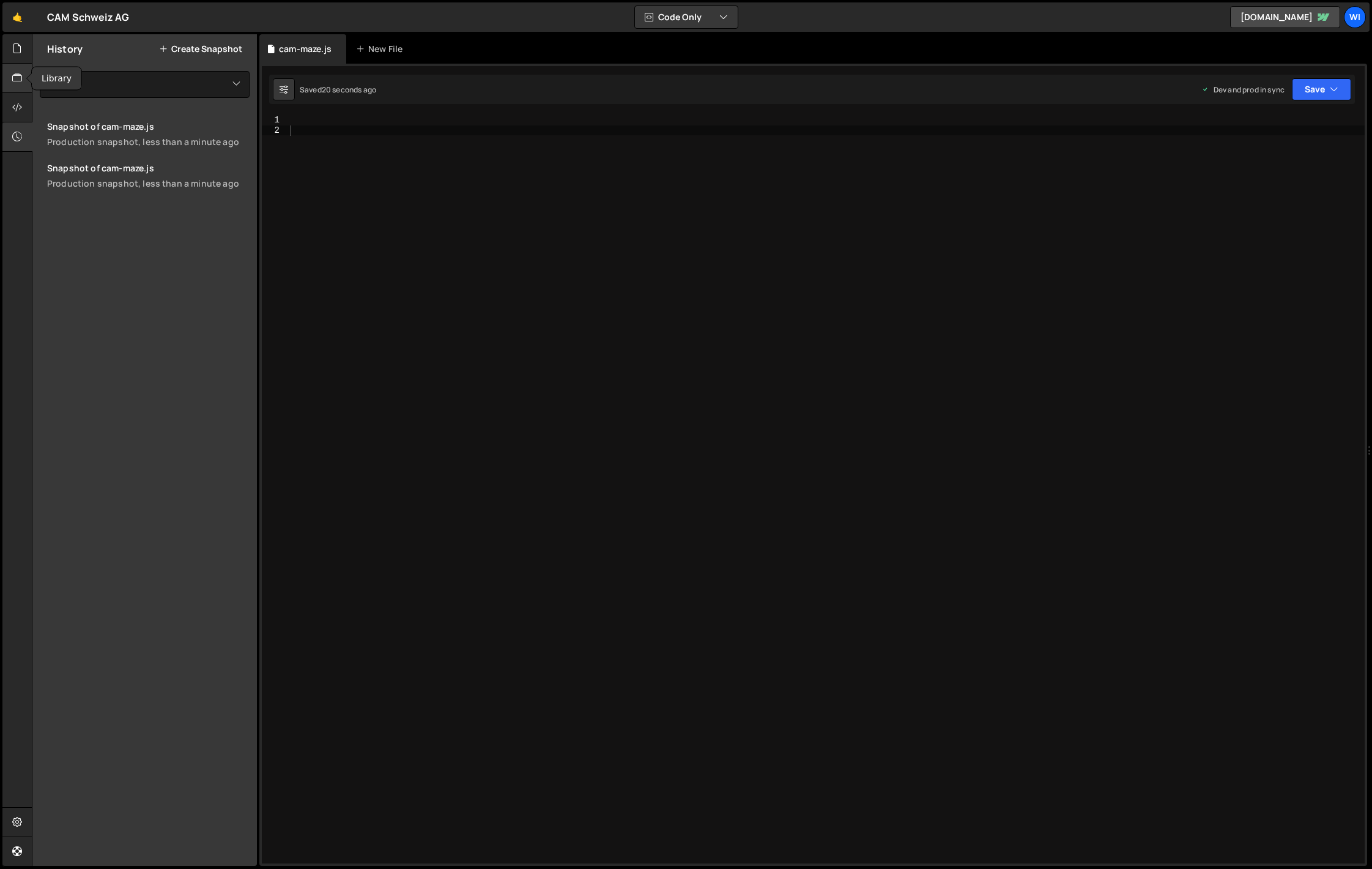
click at [20, 76] on icon at bounding box center [17, 78] width 10 height 14
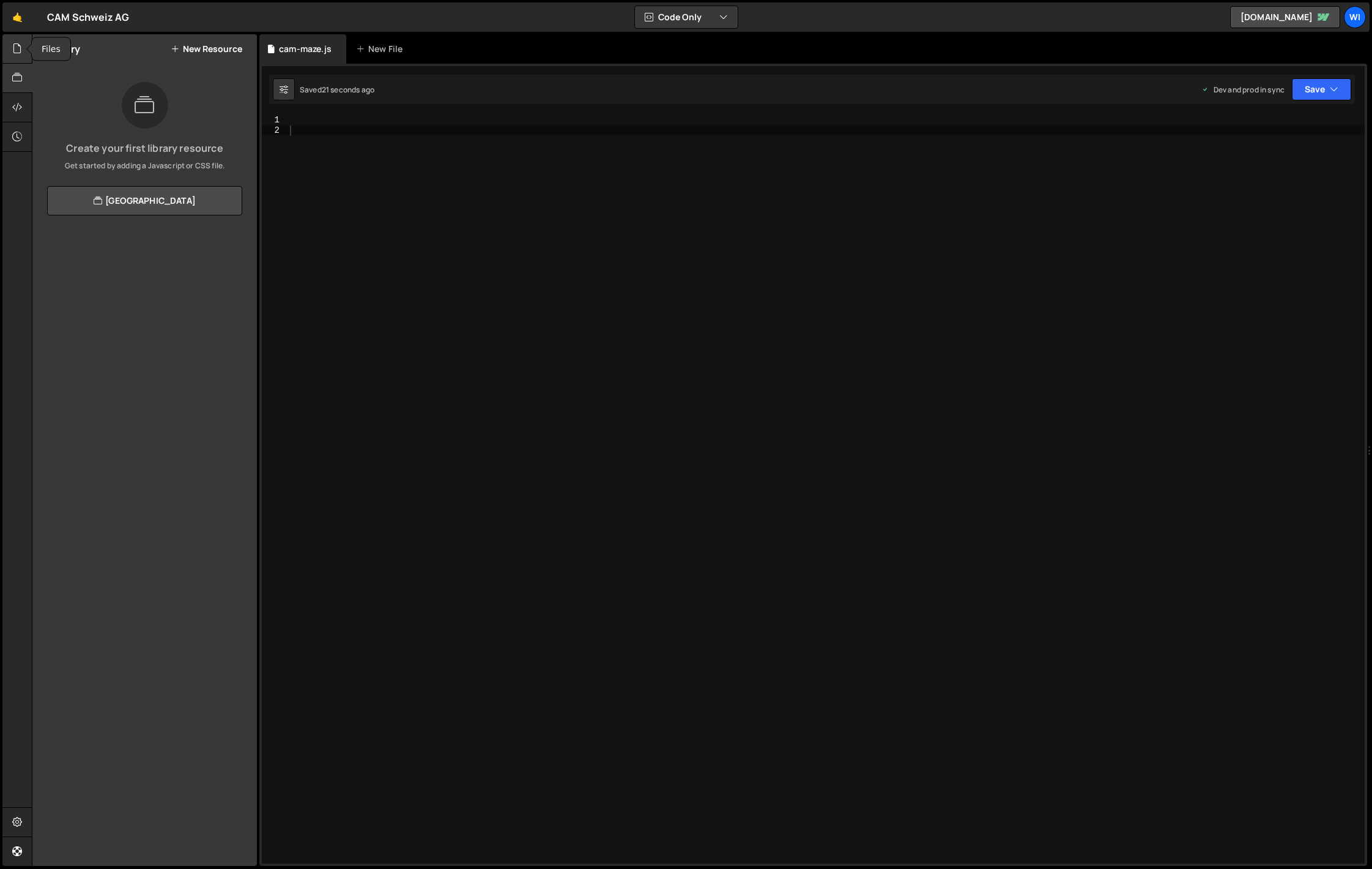
click at [25, 48] on div at bounding box center [17, 49] width 30 height 30
click at [25, 99] on div at bounding box center [17, 108] width 30 height 30
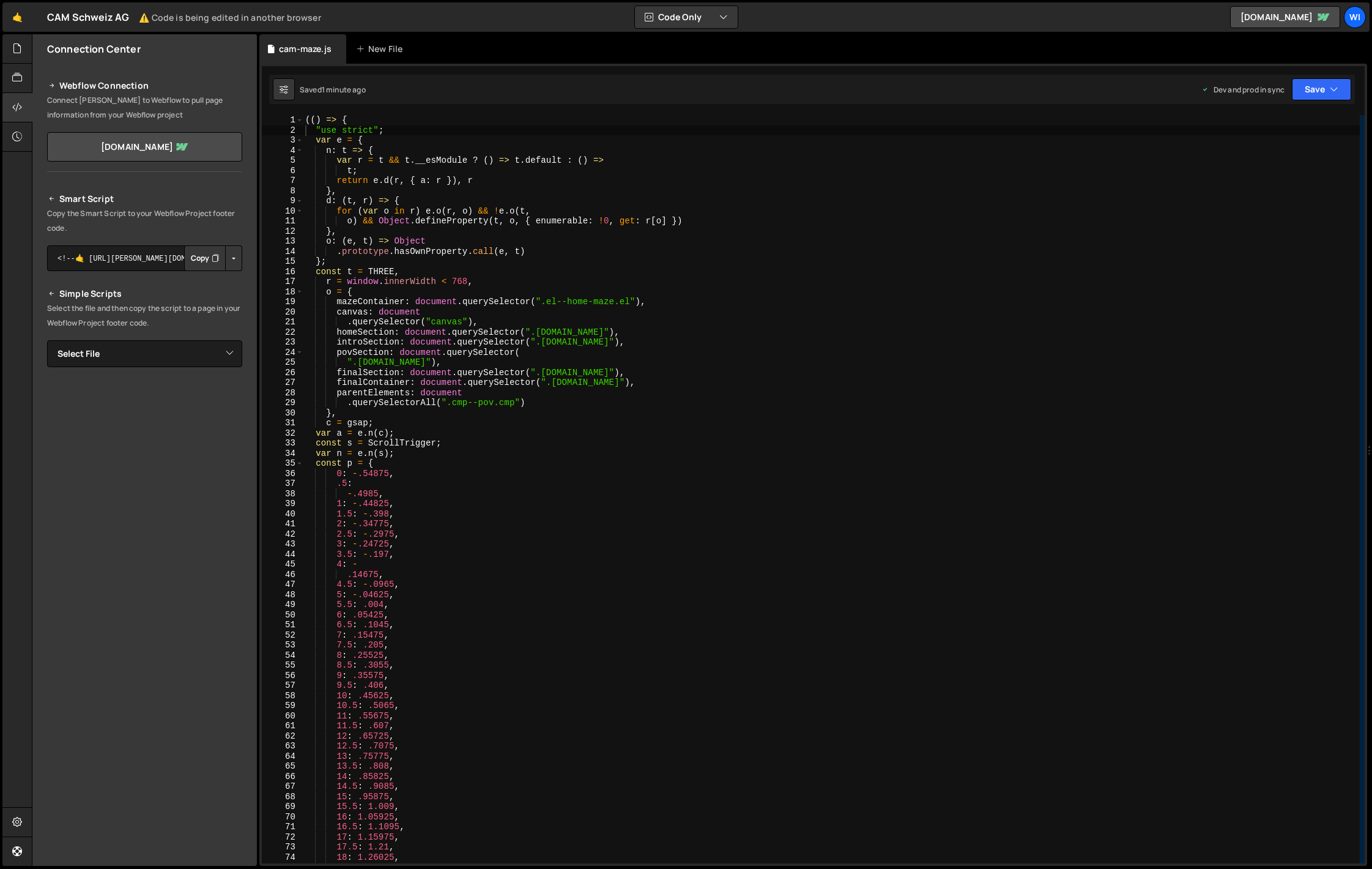
type textarea "n: t => {"
click at [613, 148] on div "(( ) => { "use strict" ; var e = { n : t => { var r = t && t . __esModule ? ( )…" at bounding box center [832, 499] width 1057 height 768
